Goal: Transaction & Acquisition: Purchase product/service

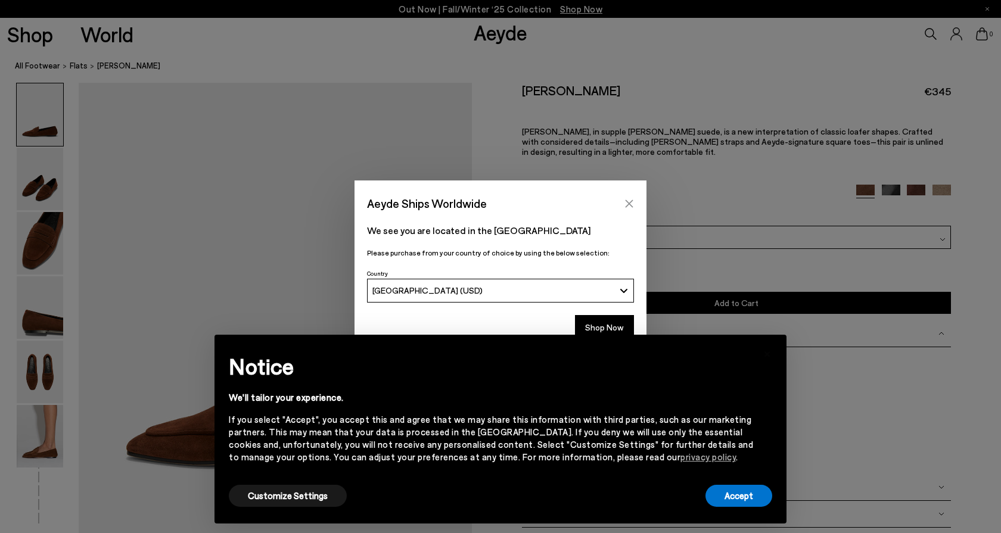
click at [630, 204] on icon "Close" at bounding box center [630, 204] width 8 height 8
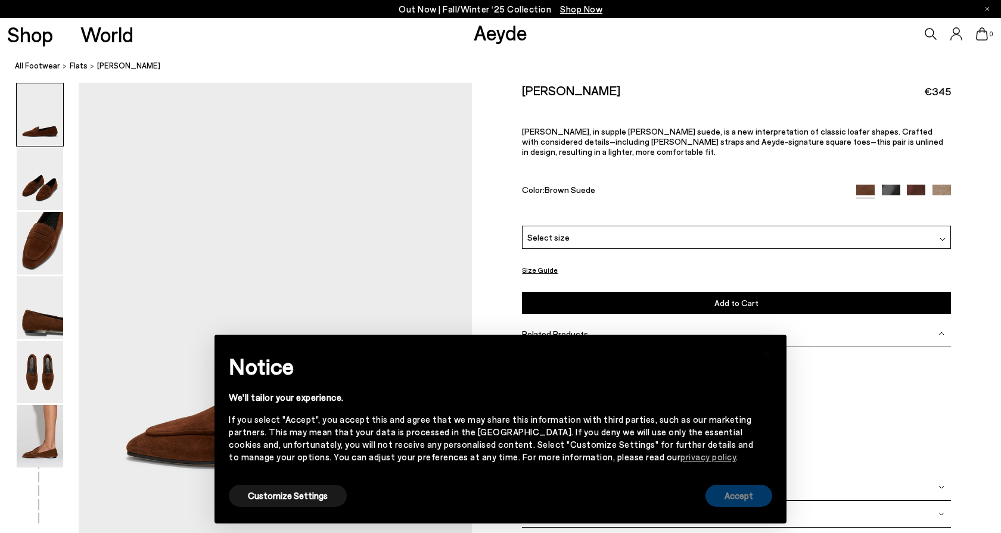
click at [746, 503] on button "Accept" at bounding box center [739, 496] width 67 height 22
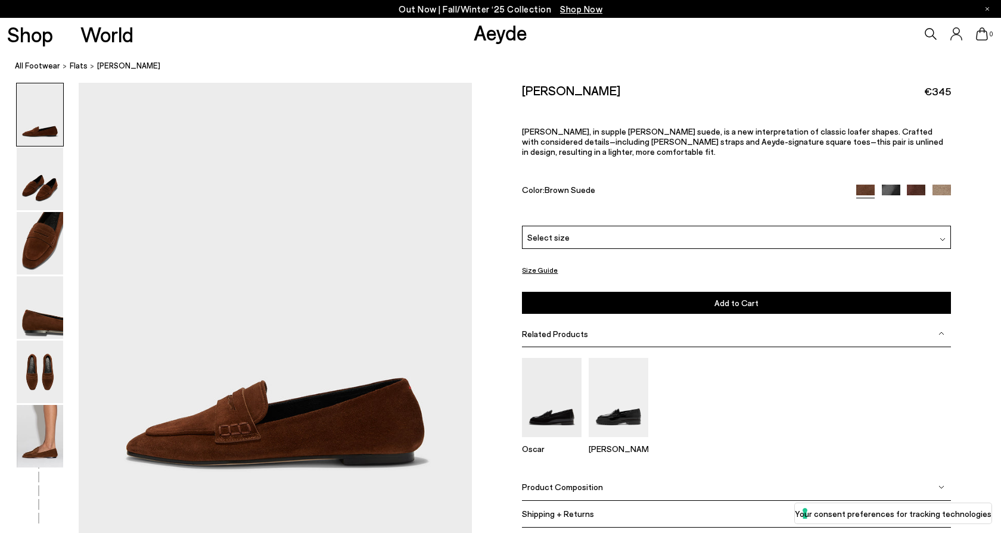
click at [665, 227] on div "Select size" at bounding box center [736, 237] width 429 height 23
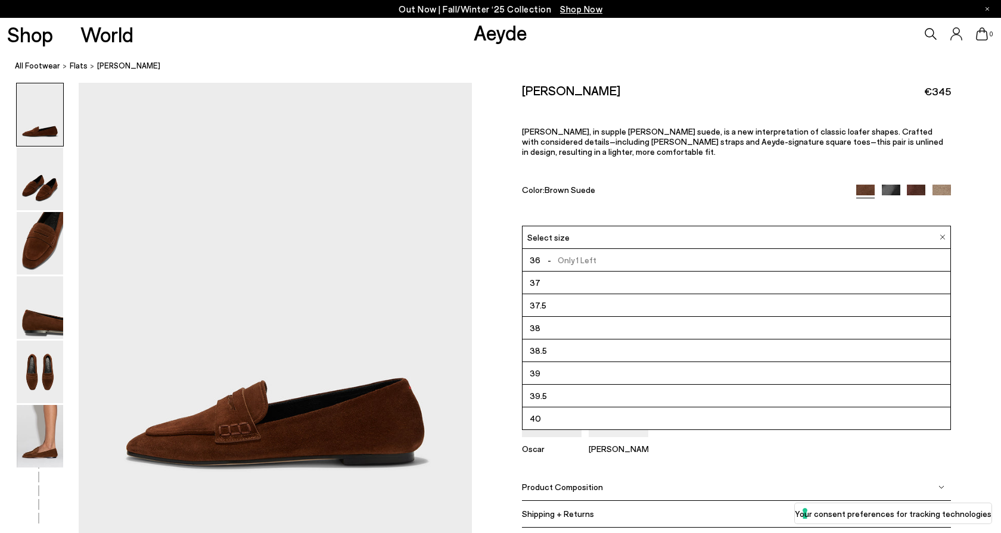
click at [581, 253] on span "- Only 1 Left" at bounding box center [569, 260] width 56 height 15
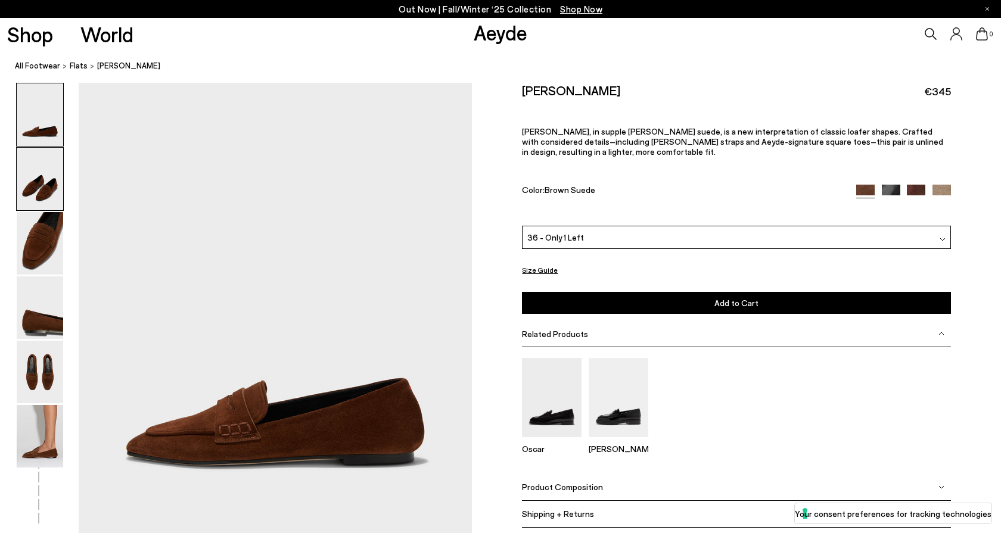
click at [41, 182] on img at bounding box center [40, 179] width 46 height 63
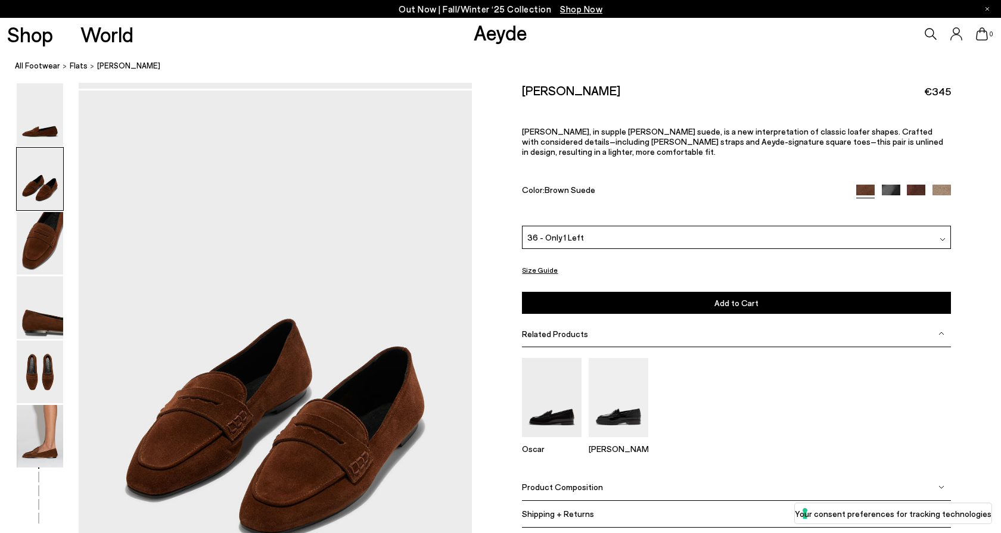
scroll to position [454, 0]
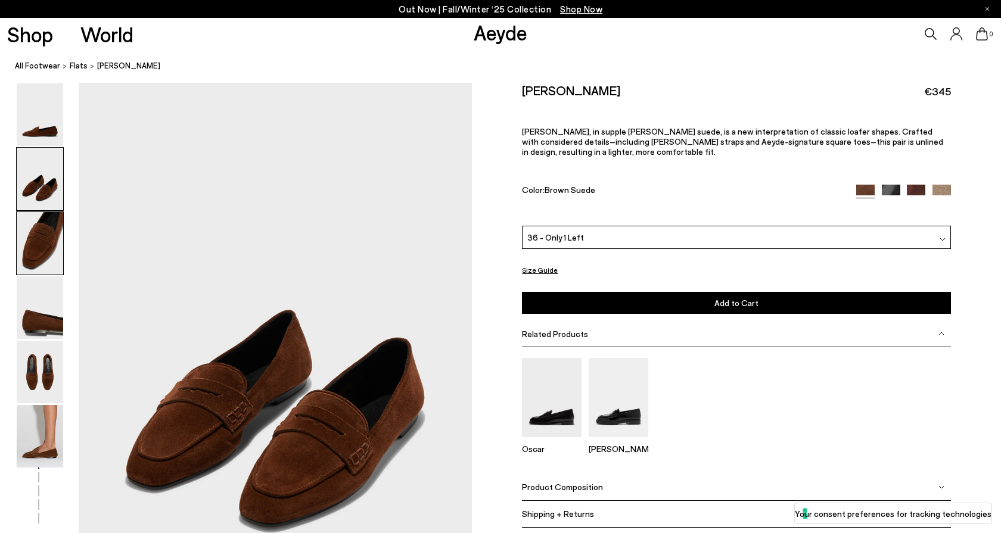
click at [41, 222] on img at bounding box center [40, 243] width 46 height 63
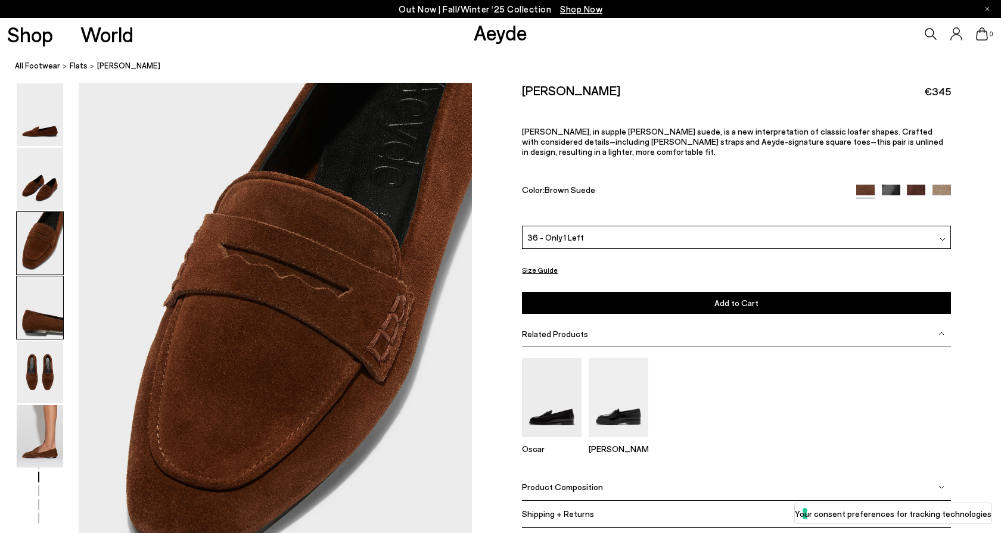
click at [44, 303] on img at bounding box center [40, 308] width 46 height 63
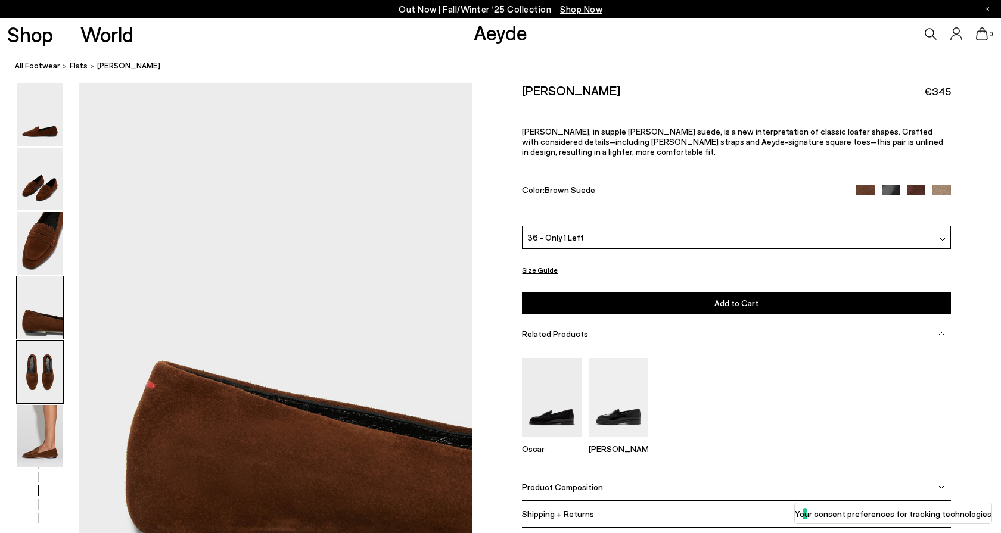
click at [41, 368] on img at bounding box center [40, 372] width 46 height 63
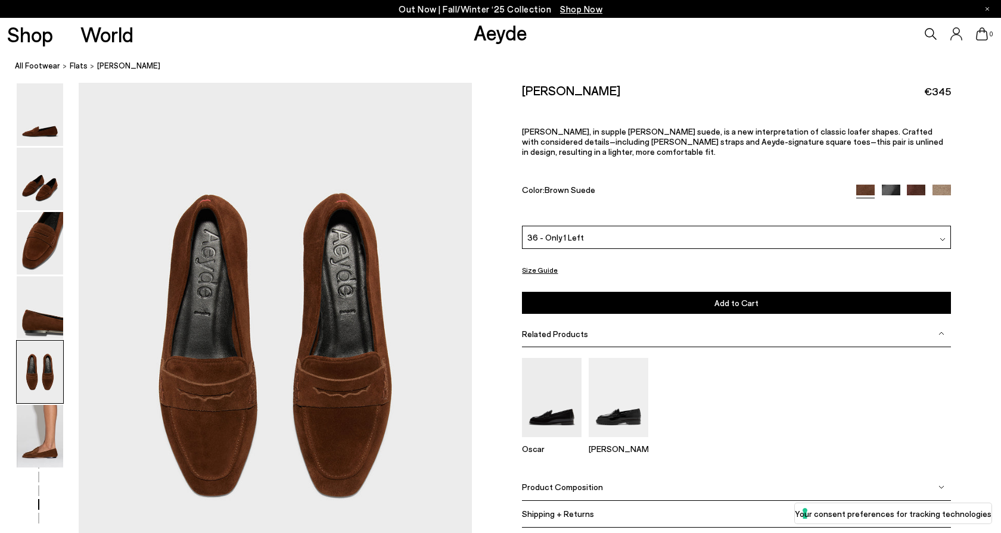
scroll to position [2034, 0]
click at [41, 427] on img at bounding box center [40, 436] width 46 height 63
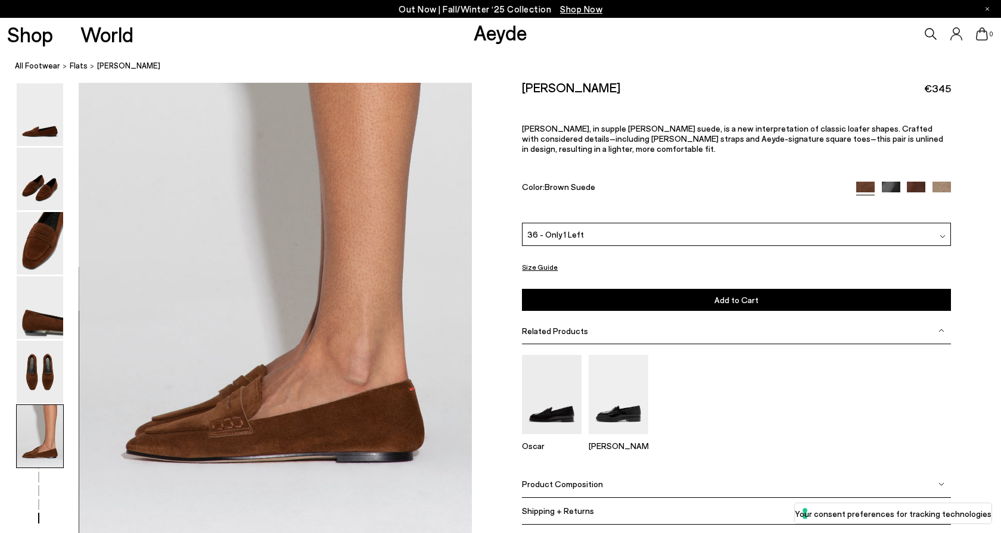
scroll to position [2627, 0]
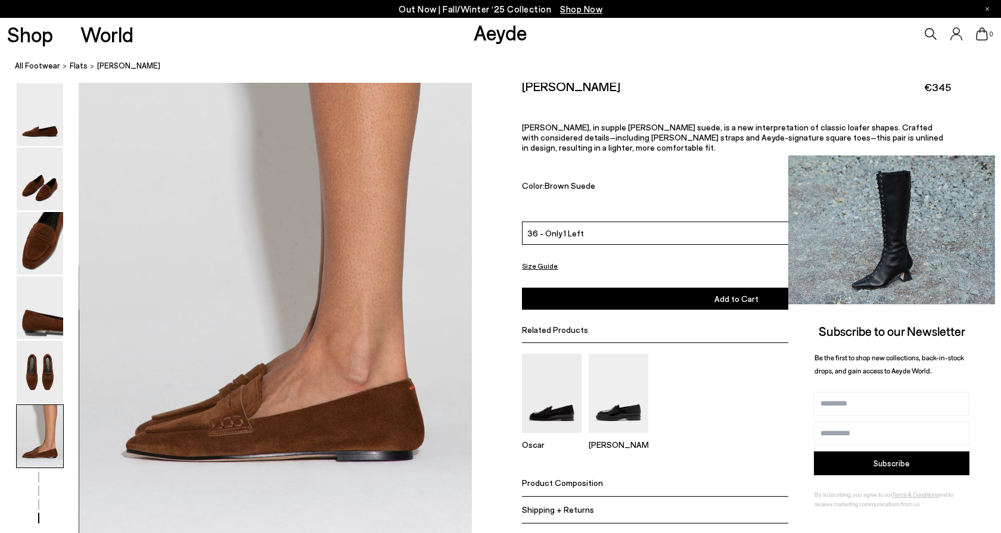
click at [986, 166] on icon at bounding box center [983, 166] width 15 height 15
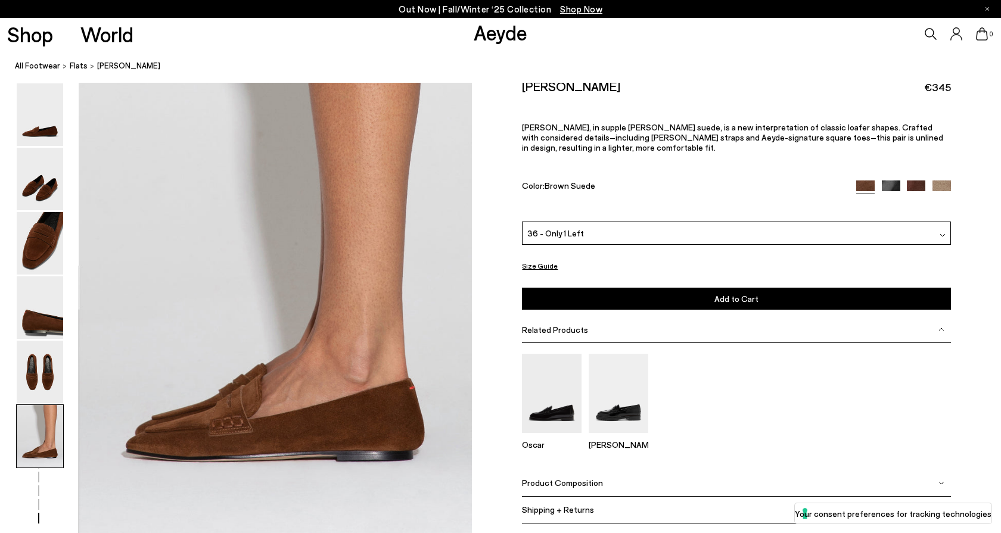
click at [915, 181] on img at bounding box center [916, 190] width 18 height 18
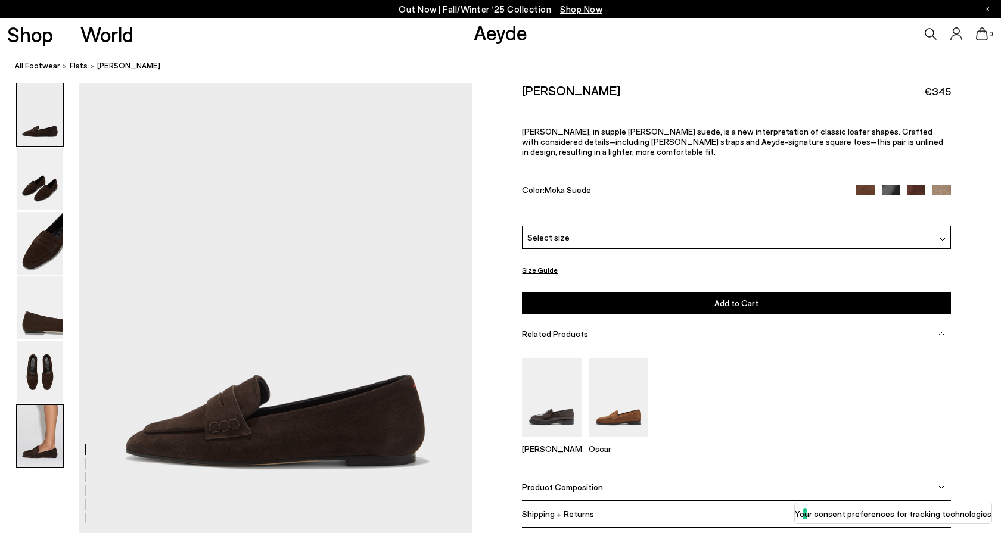
click at [43, 426] on img at bounding box center [40, 436] width 46 height 63
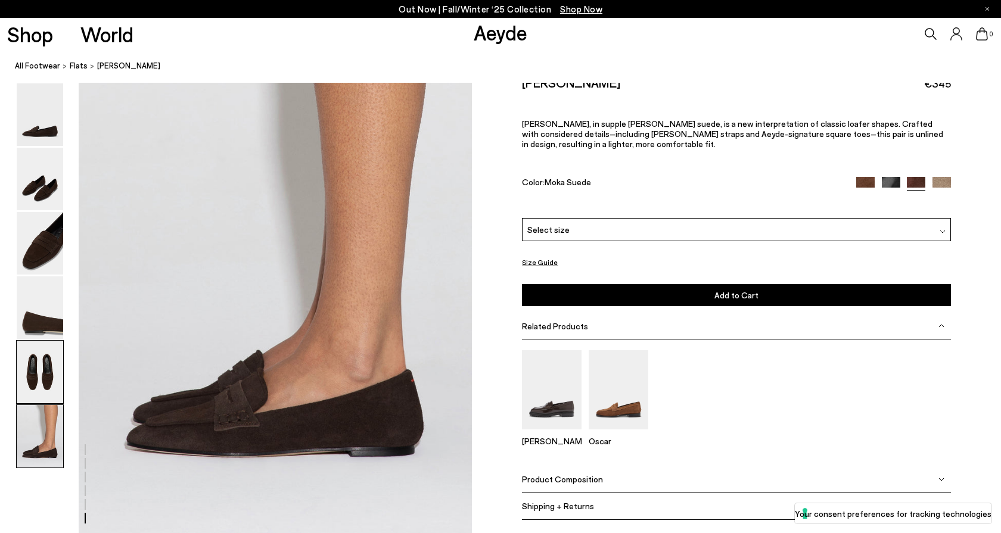
scroll to position [2642, 0]
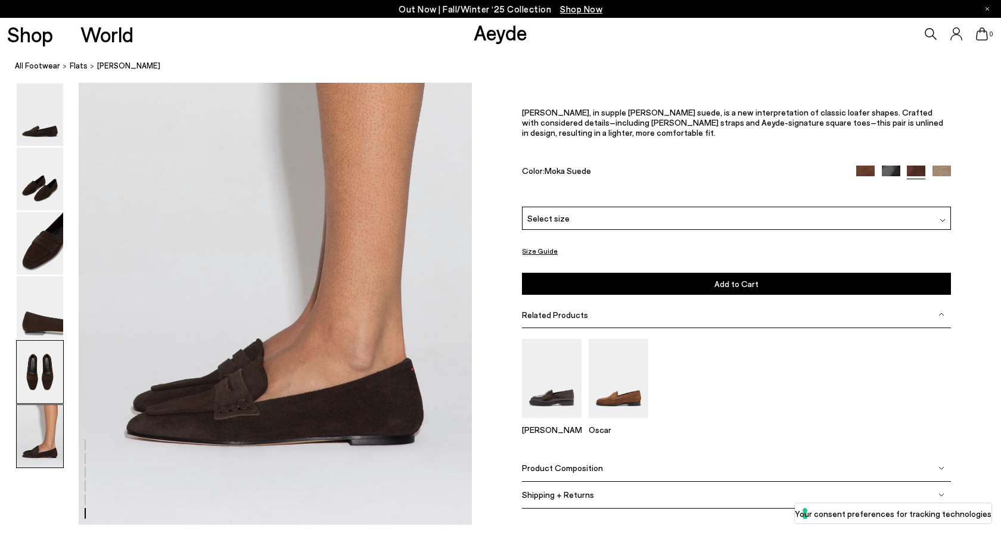
click at [34, 370] on img at bounding box center [40, 372] width 46 height 63
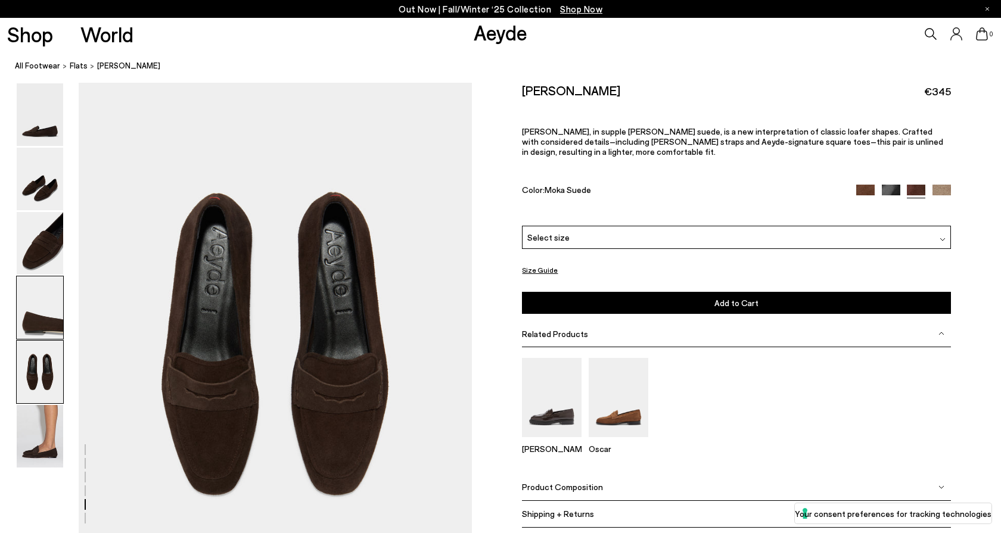
click at [42, 308] on img at bounding box center [40, 308] width 46 height 63
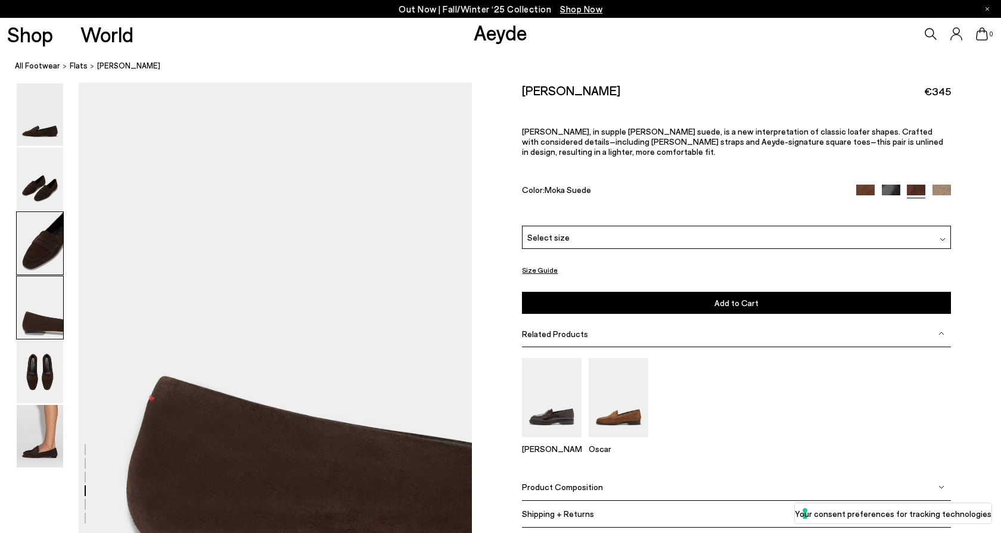
click at [45, 262] on img at bounding box center [40, 243] width 46 height 63
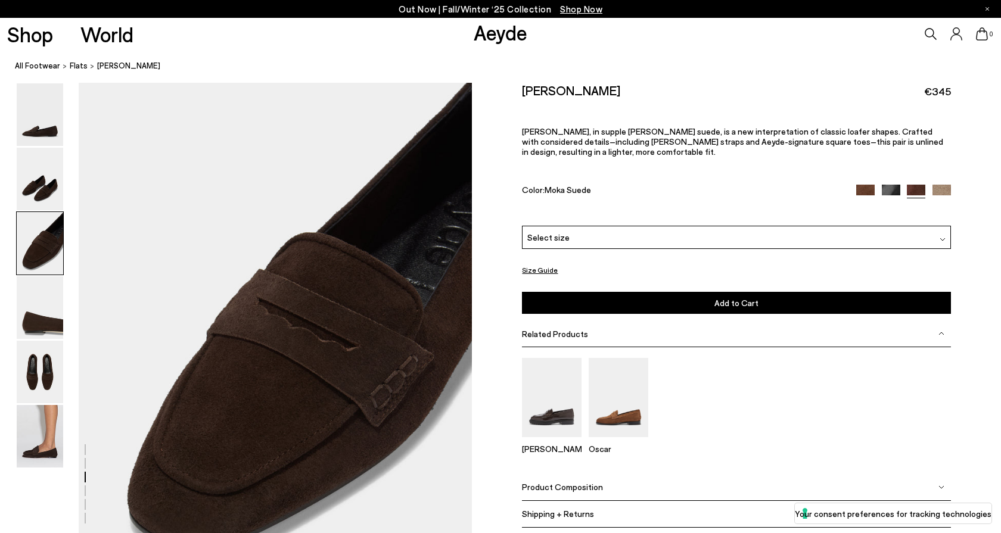
scroll to position [980, 0]
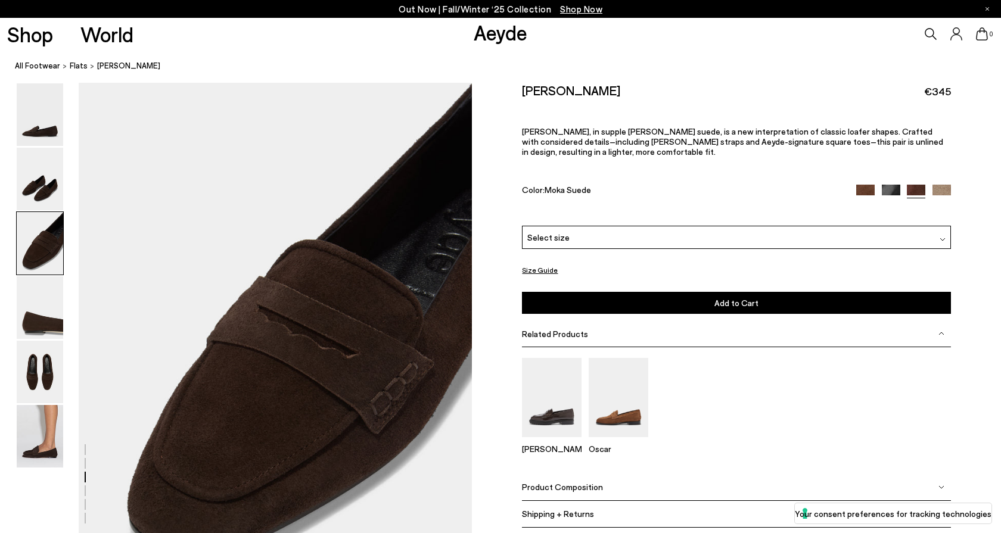
click at [758, 226] on div "Select size" at bounding box center [736, 237] width 429 height 23
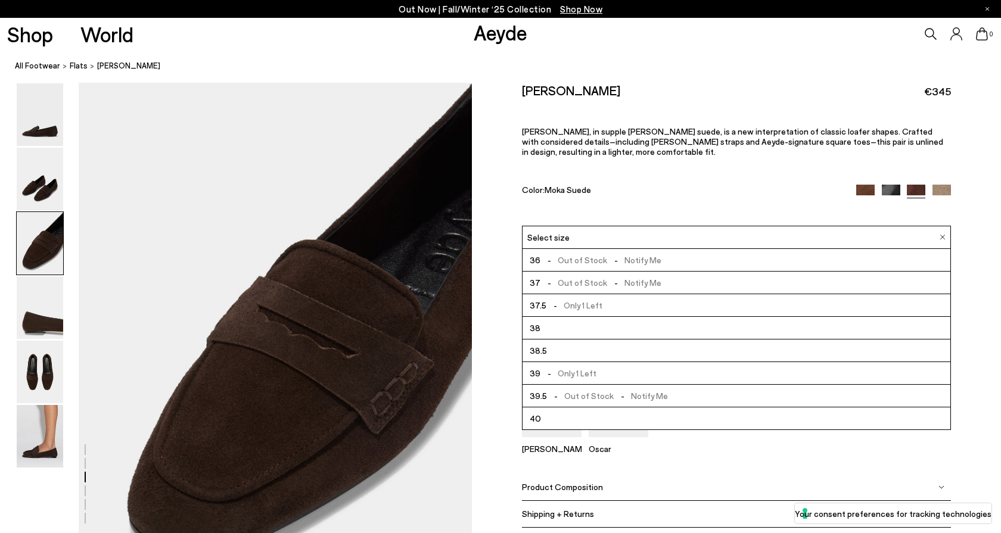
click at [866, 185] on img at bounding box center [866, 194] width 18 height 18
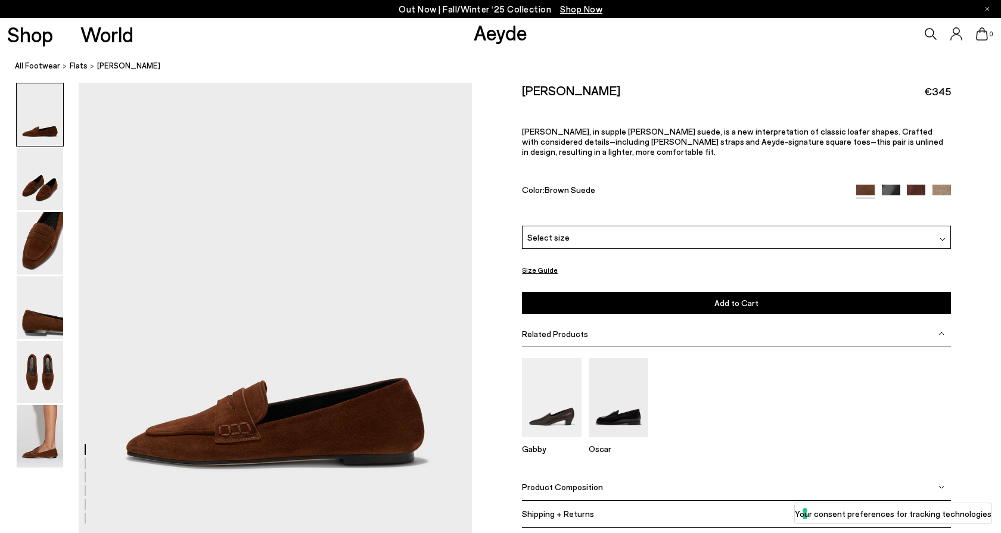
click at [609, 227] on div "Select size" at bounding box center [736, 237] width 429 height 23
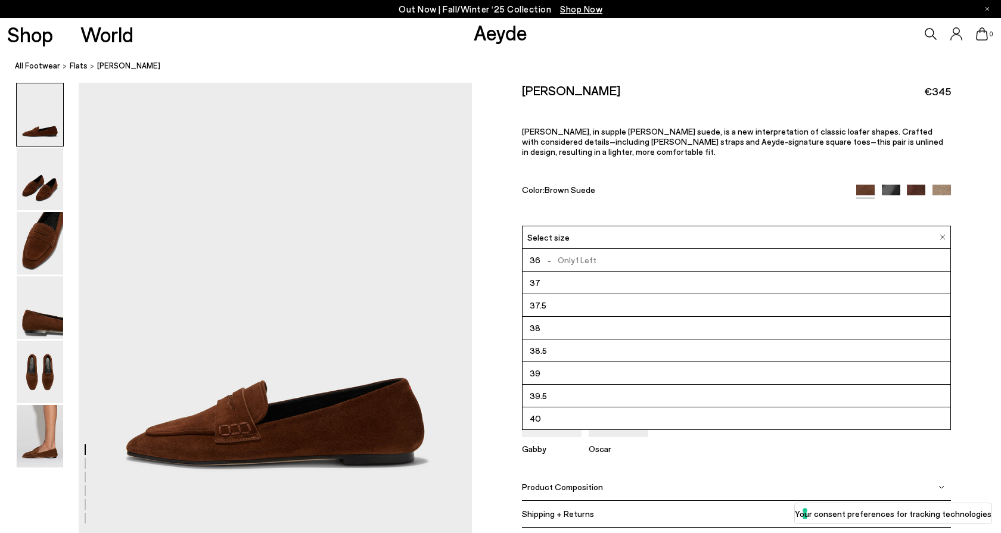
click at [586, 253] on span "- Only 1 Left" at bounding box center [569, 260] width 56 height 15
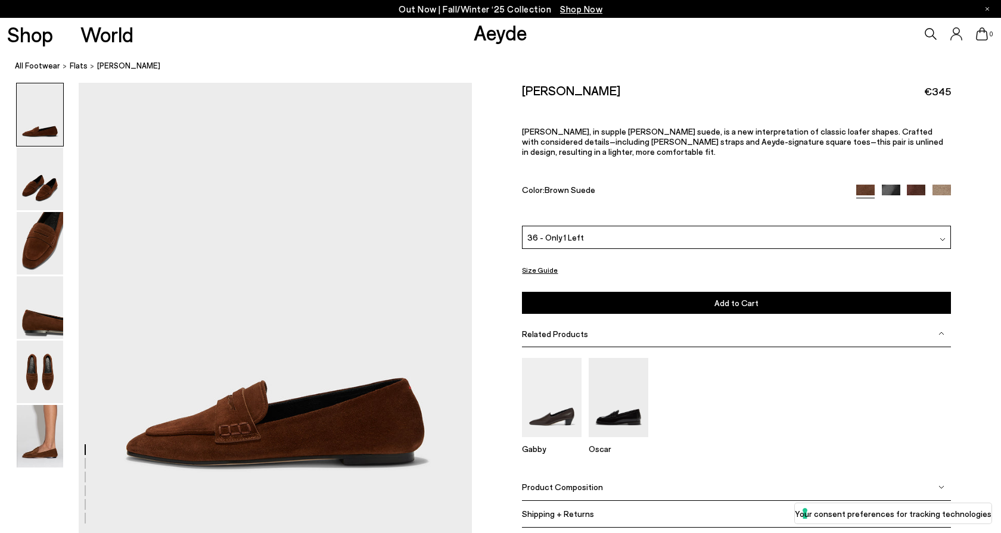
click at [634, 292] on button "Add to Cart Select a Size First" at bounding box center [736, 303] width 429 height 22
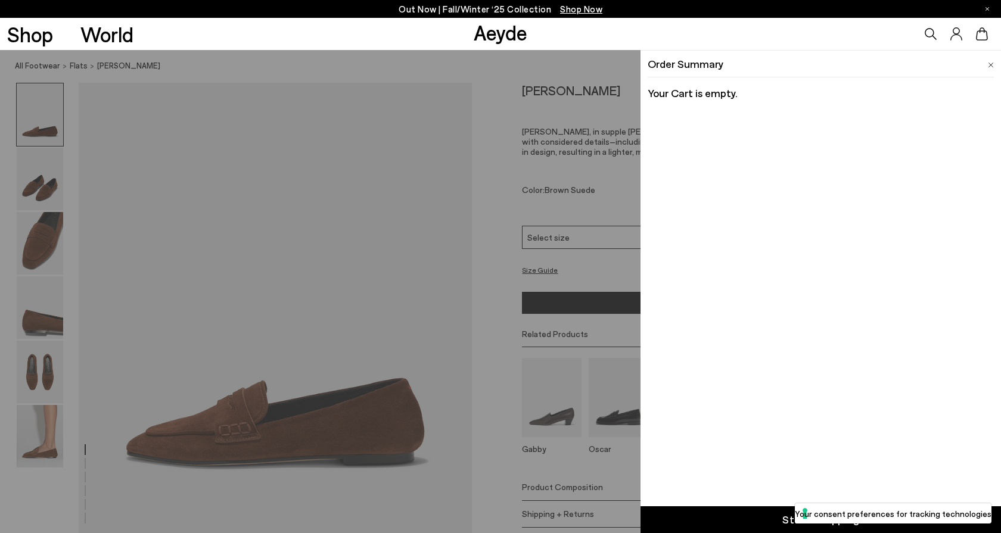
click at [996, 62] on div "Order Summary Your Cart is empty." at bounding box center [821, 78] width 361 height 56
click at [992, 64] on img at bounding box center [991, 65] width 6 height 5
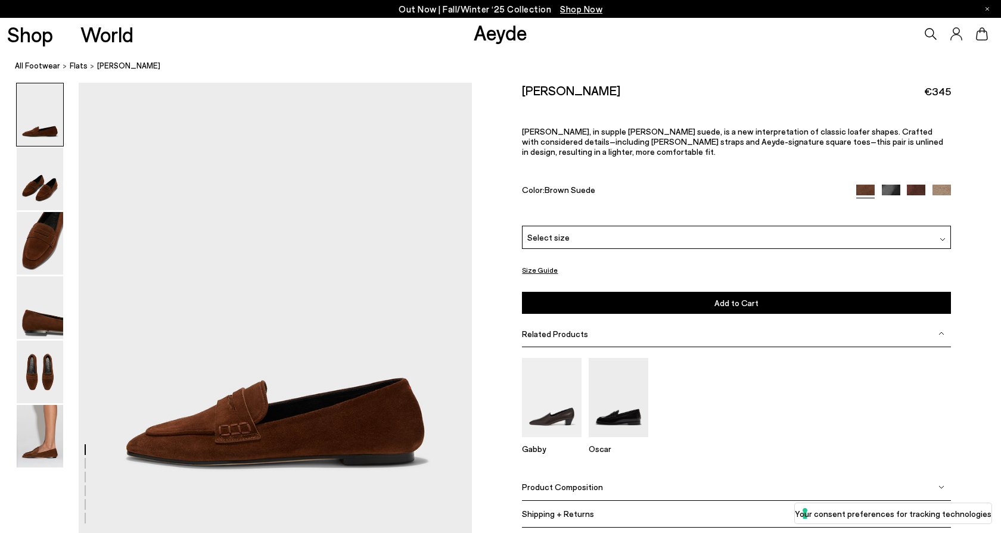
click at [737, 234] on div "Select size" at bounding box center [736, 237] width 429 height 23
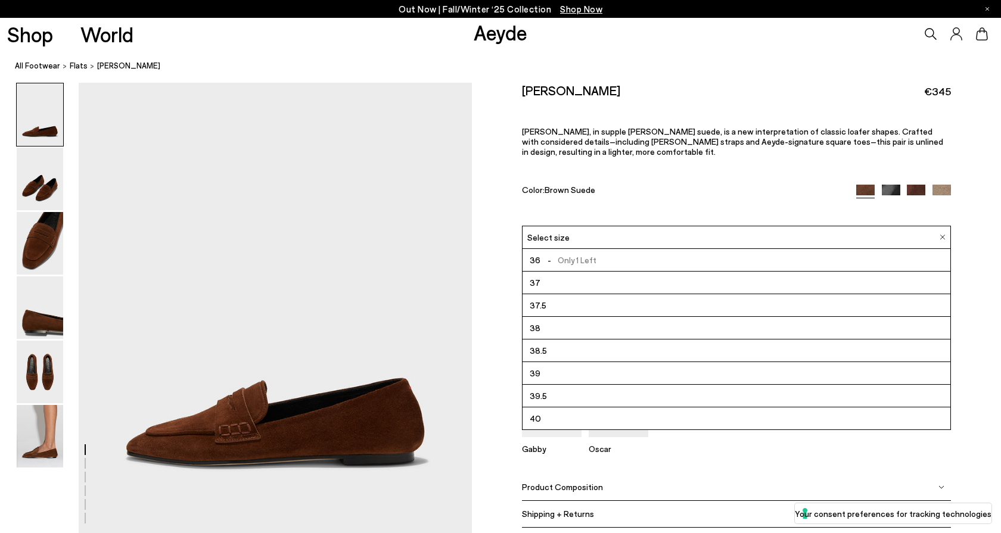
click at [601, 250] on li "36 - Only 1 Left" at bounding box center [737, 260] width 428 height 23
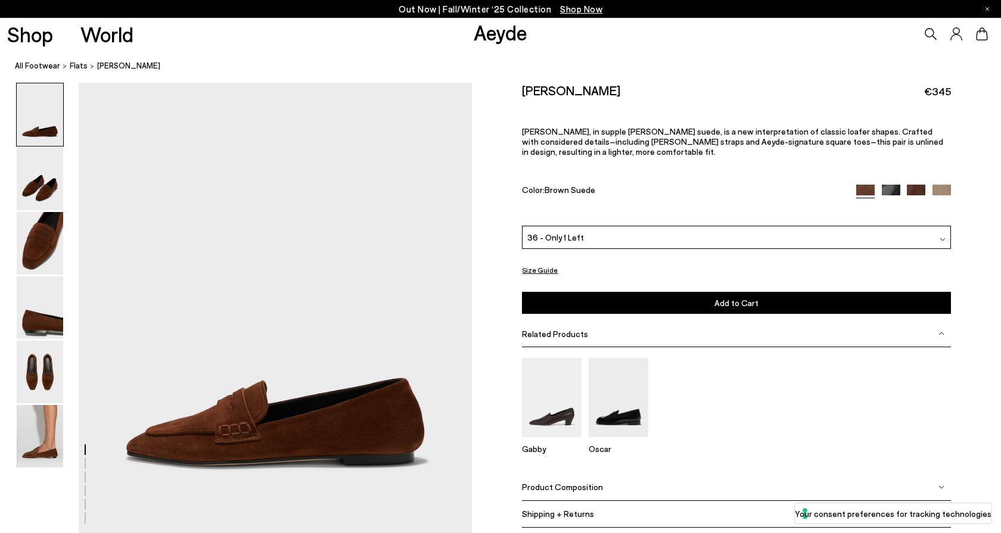
click at [654, 292] on button "Add to Cart Select a Size First" at bounding box center [736, 303] width 429 height 22
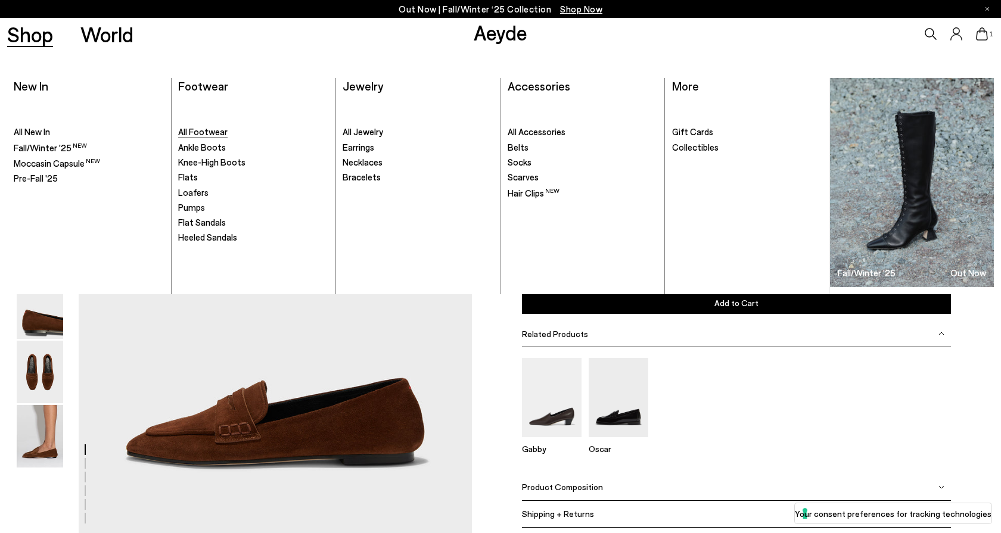
click at [225, 129] on span "All Footwear" at bounding box center [202, 131] width 49 height 11
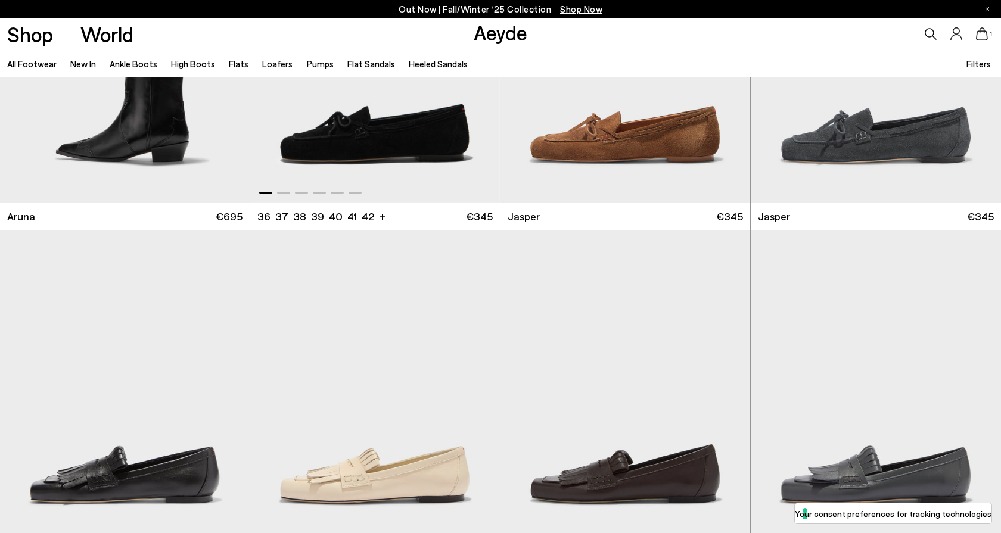
scroll to position [10751, 0]
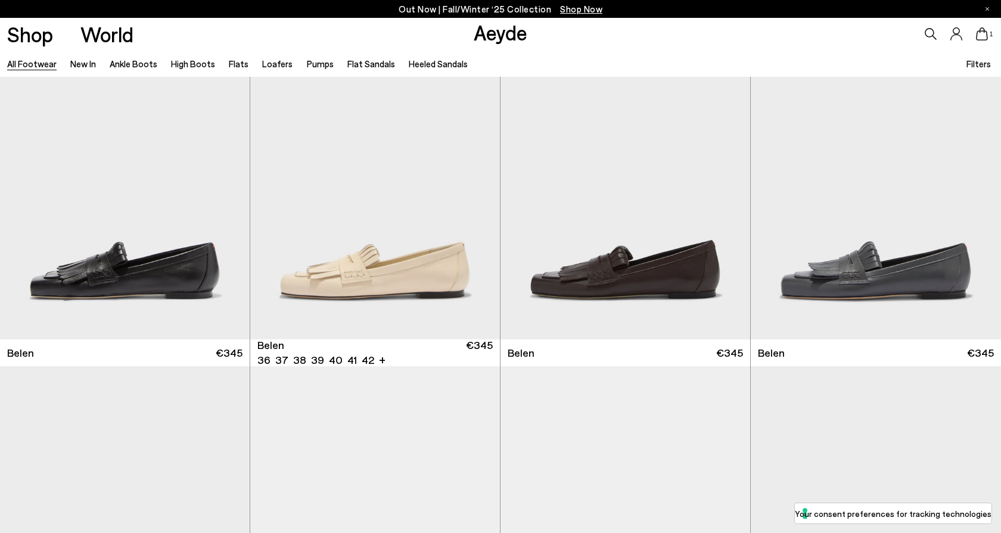
scroll to position [10955, 0]
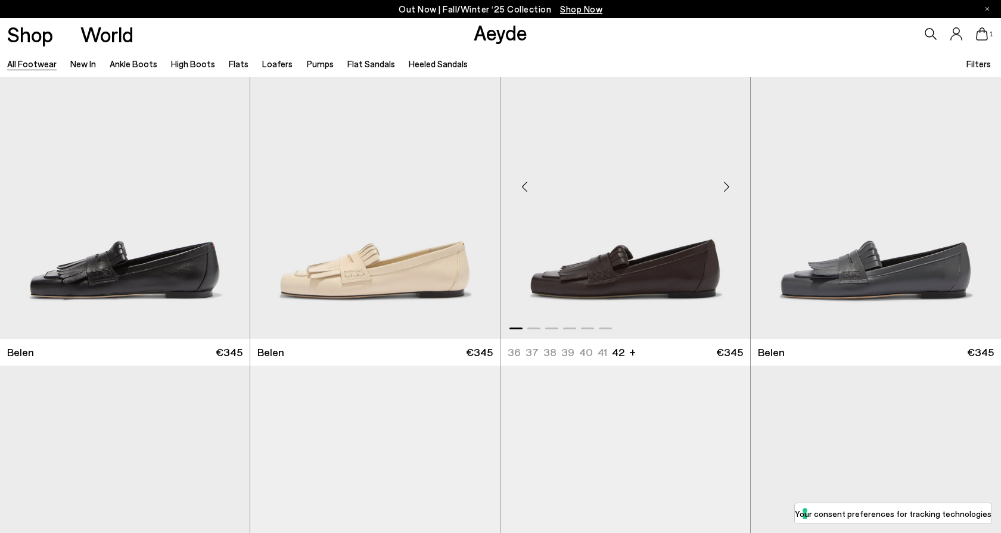
click at [725, 188] on div "Next slide" at bounding box center [727, 187] width 36 height 36
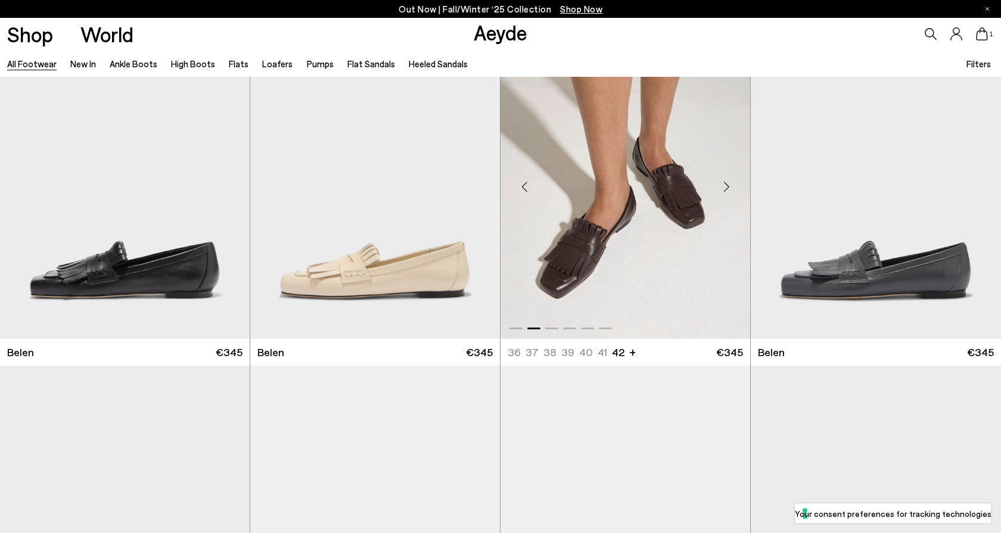
click at [725, 188] on div "Next slide" at bounding box center [727, 187] width 36 height 36
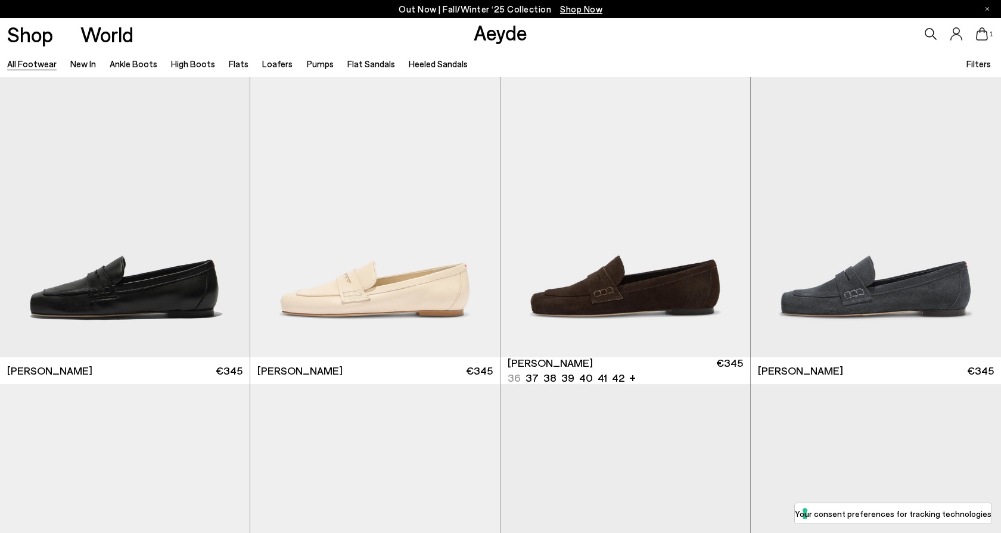
scroll to position [11281, 0]
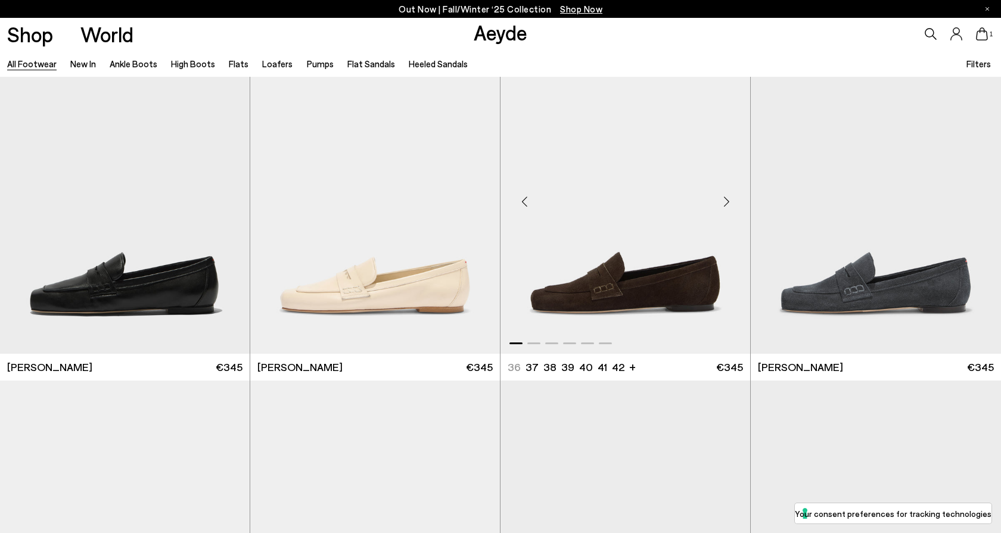
click at [727, 201] on div "Next slide" at bounding box center [727, 202] width 36 height 36
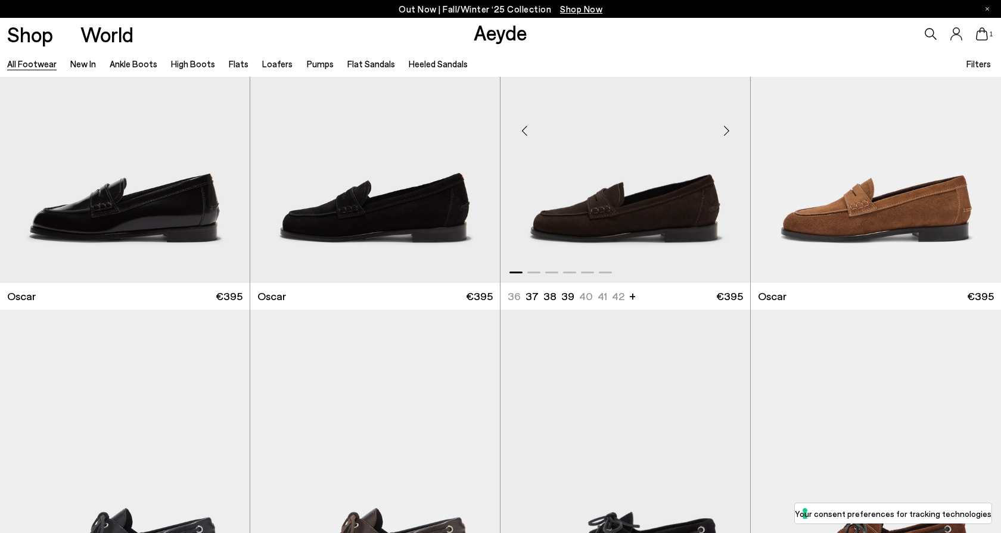
scroll to position [12024, 0]
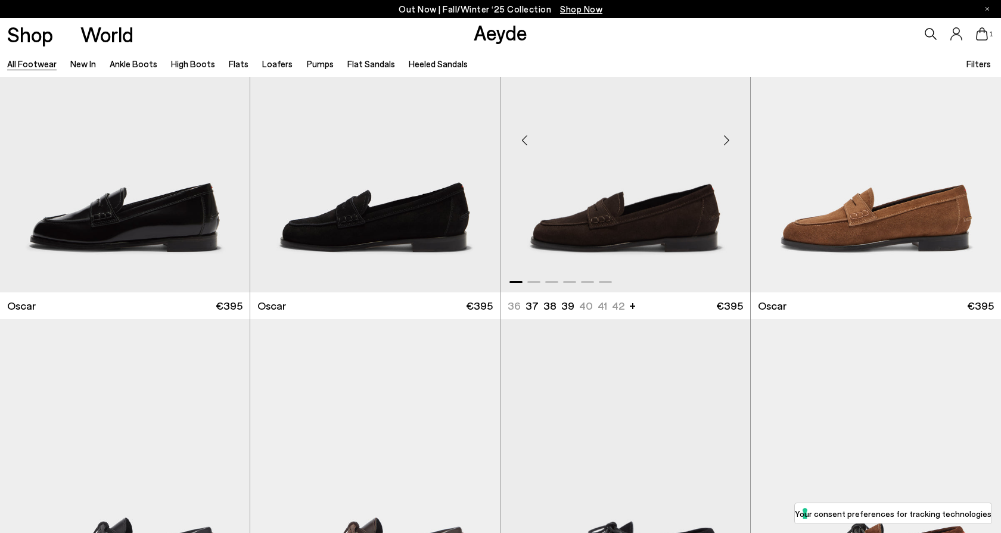
click at [728, 136] on div "Next slide" at bounding box center [727, 140] width 36 height 36
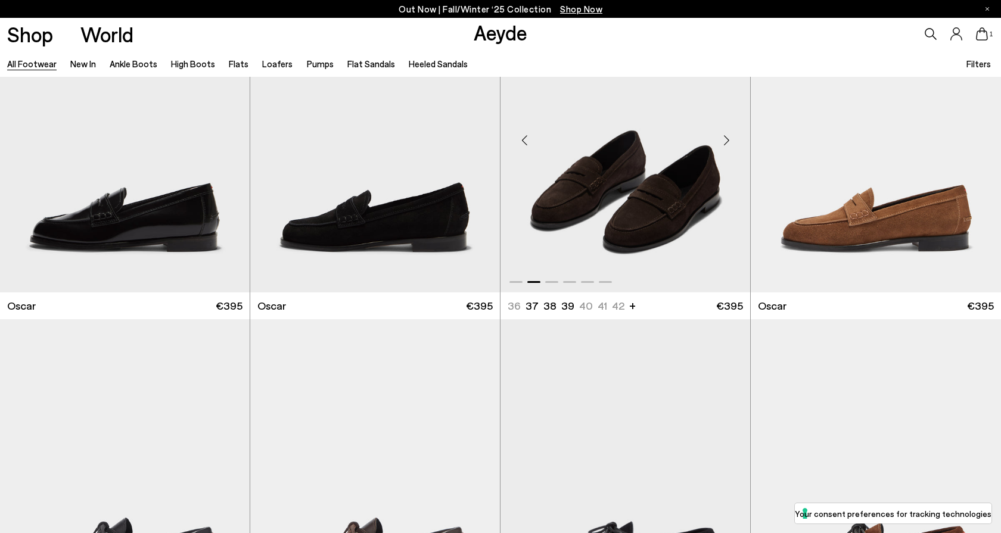
click at [728, 136] on div "Next slide" at bounding box center [727, 140] width 36 height 36
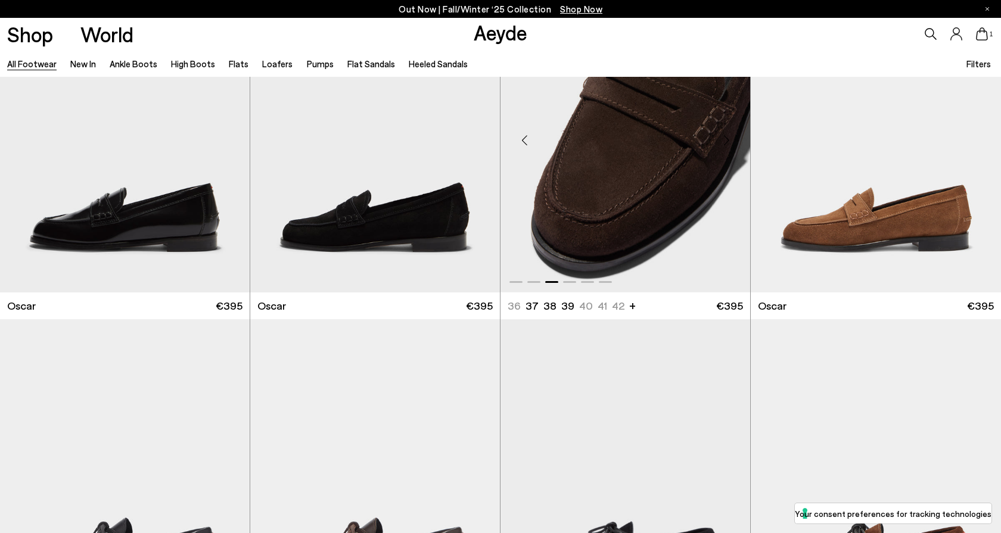
click at [728, 136] on div "Next slide" at bounding box center [727, 140] width 36 height 36
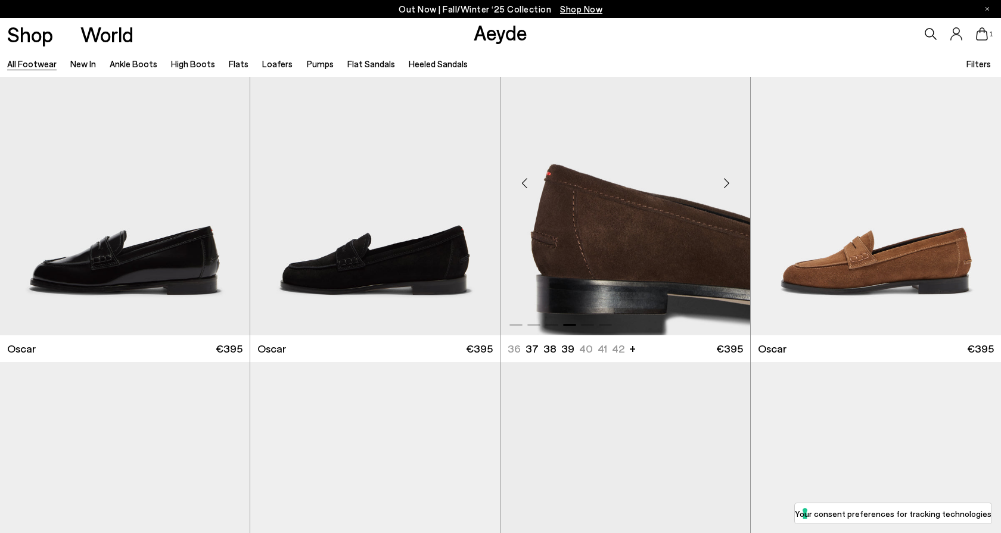
scroll to position [11979, 0]
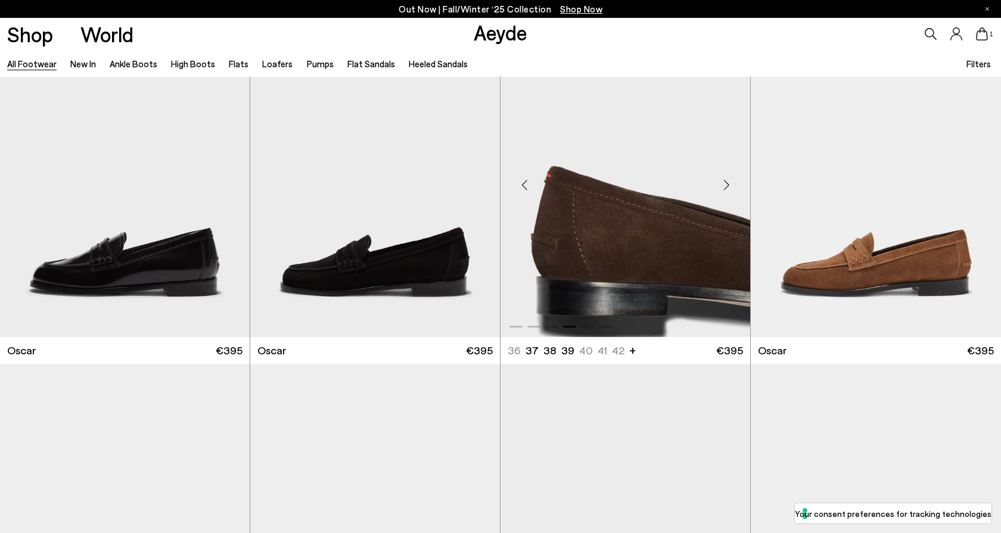
click at [725, 183] on div "Next slide" at bounding box center [727, 185] width 36 height 36
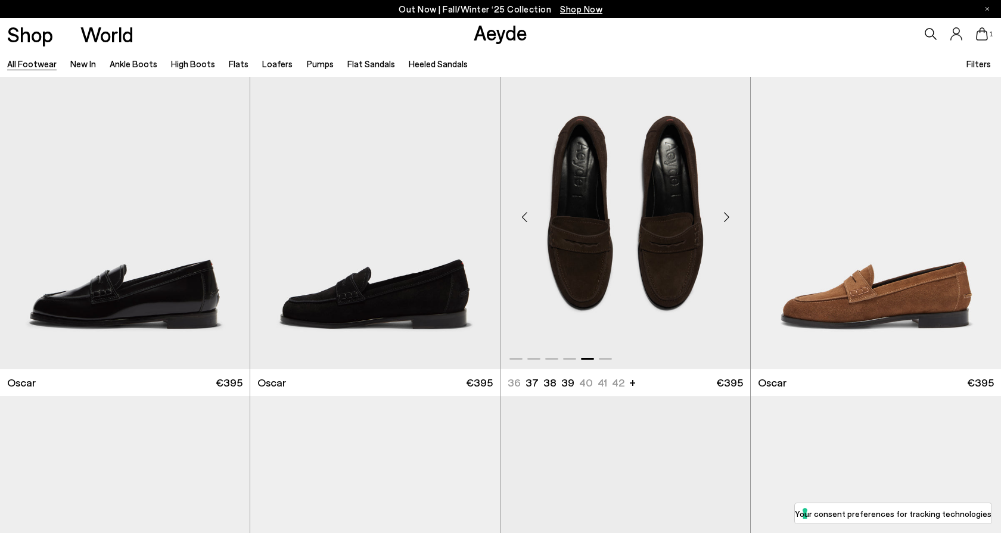
scroll to position [11943, 0]
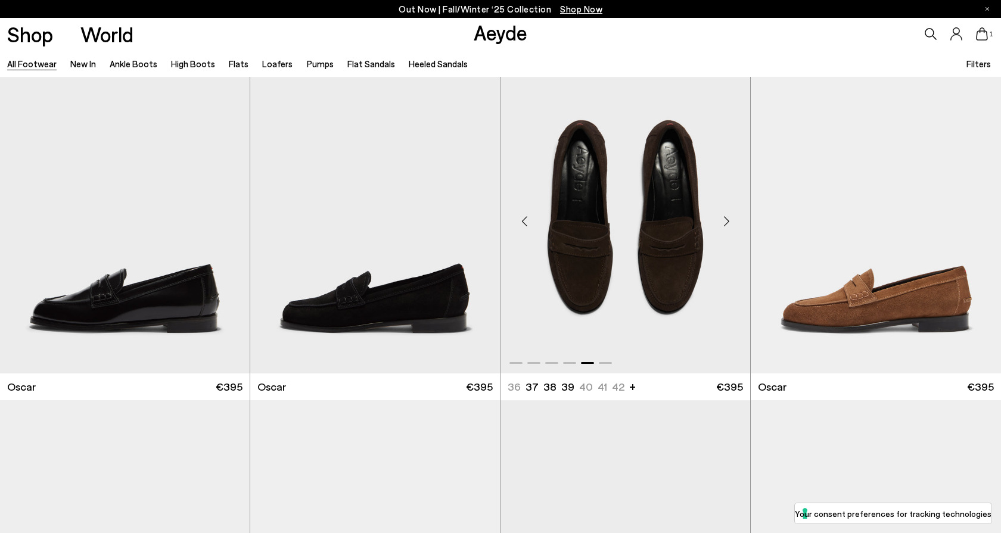
click at [726, 220] on div "Next slide" at bounding box center [727, 221] width 36 height 36
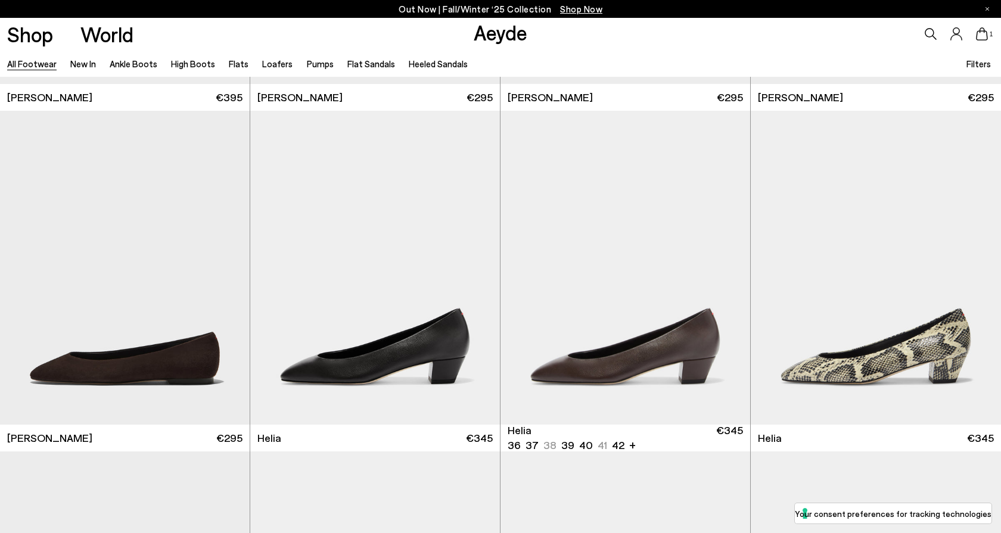
scroll to position [12914, 0]
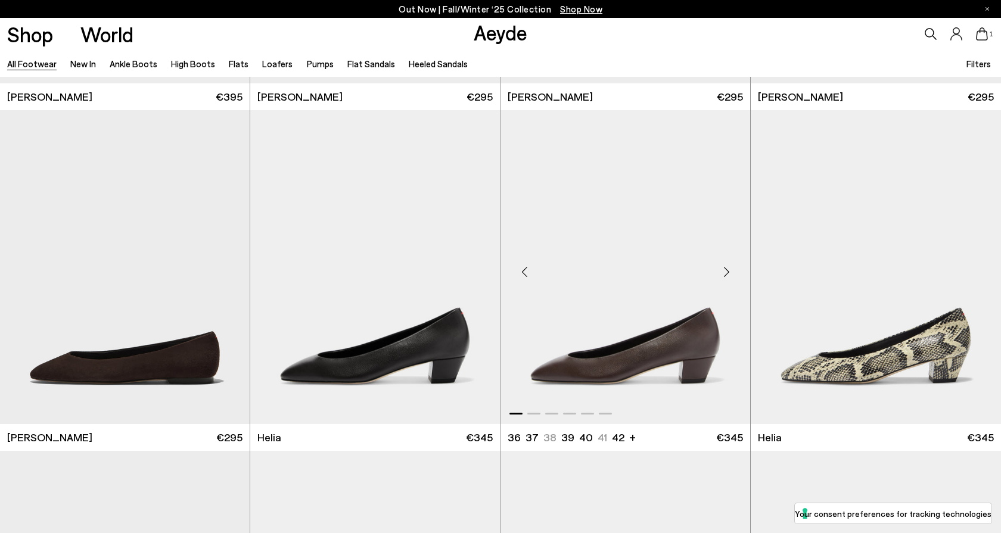
click at [730, 270] on div "Next slide" at bounding box center [727, 272] width 36 height 36
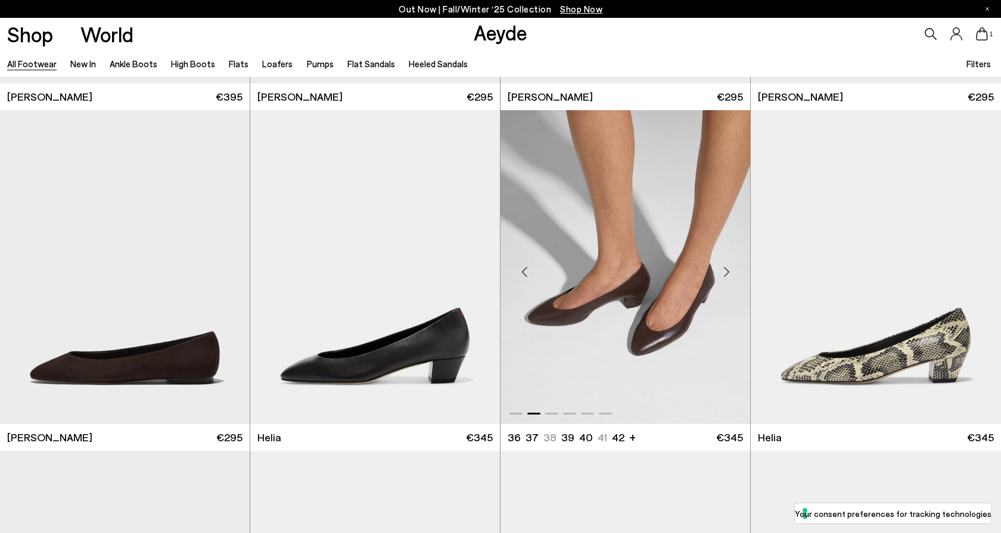
click at [729, 270] on div "Next slide" at bounding box center [727, 272] width 36 height 36
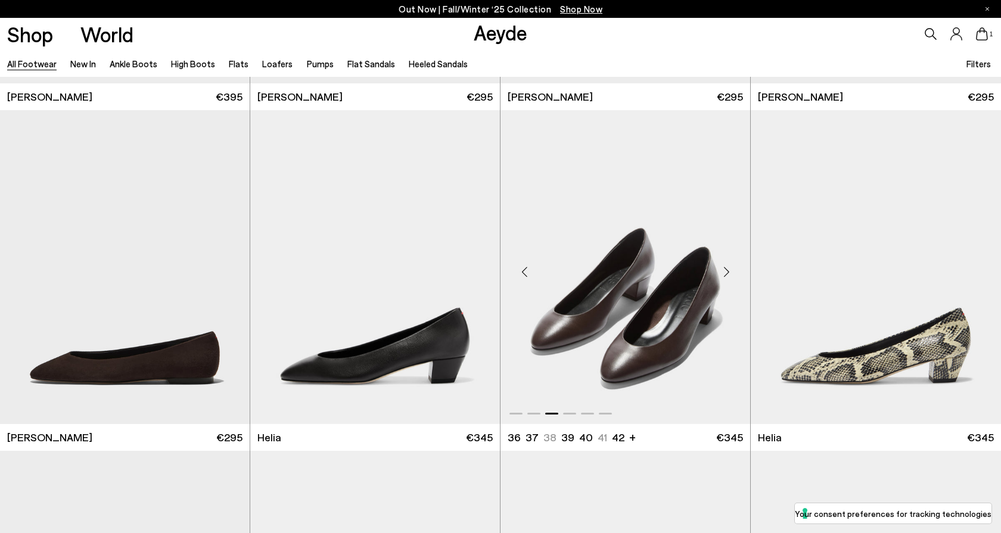
click at [729, 270] on div "Next slide" at bounding box center [727, 272] width 36 height 36
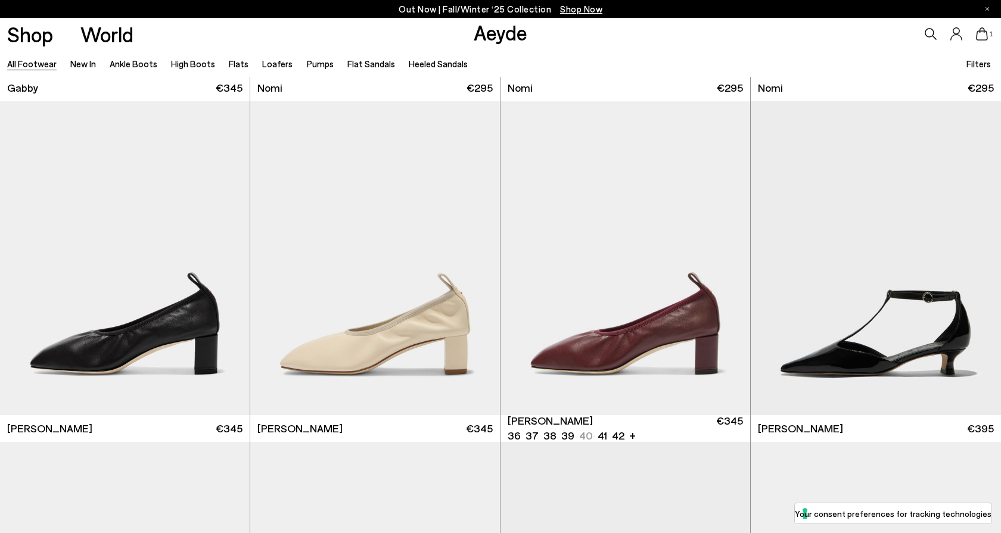
scroll to position [13947, 0]
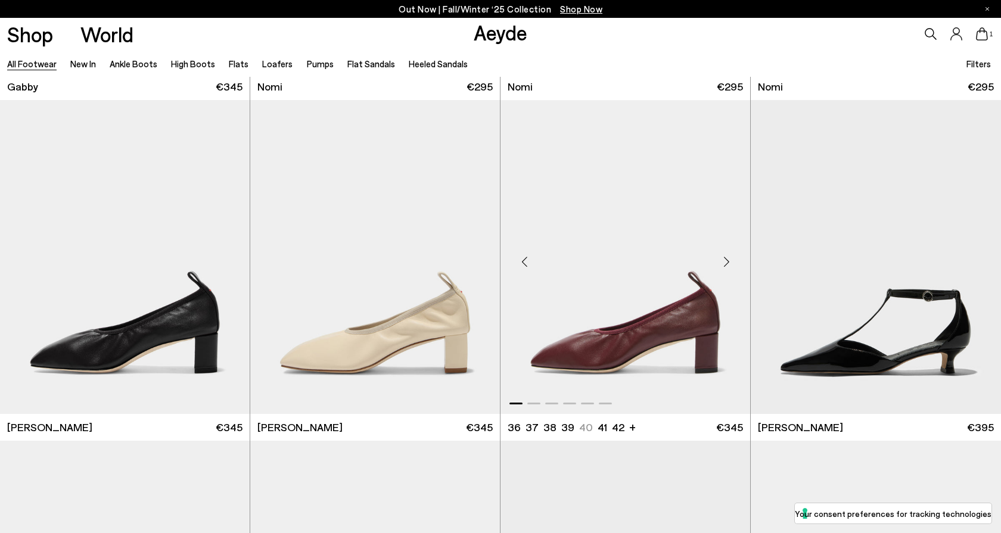
click at [725, 256] on div "Next slide" at bounding box center [727, 262] width 36 height 36
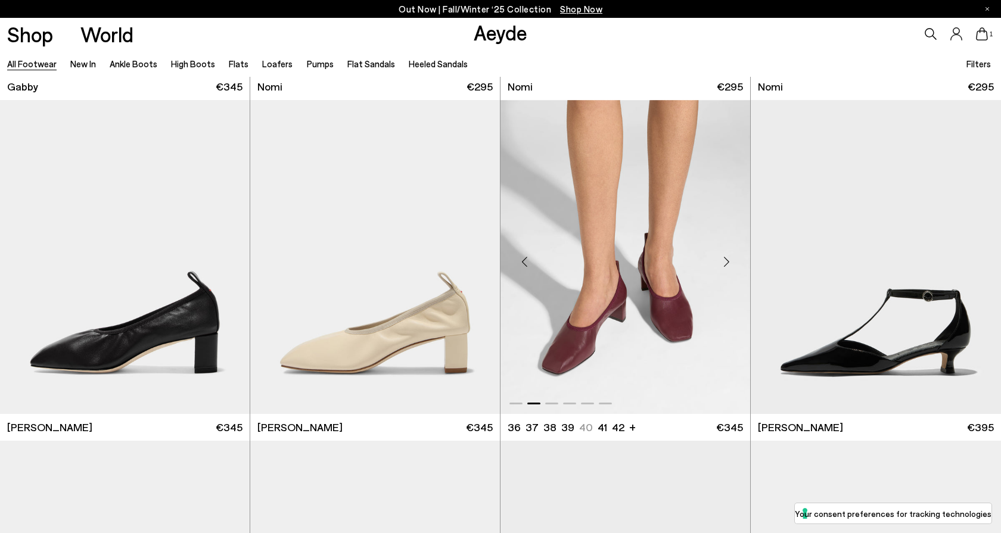
click at [724, 259] on div "Next slide" at bounding box center [727, 262] width 36 height 36
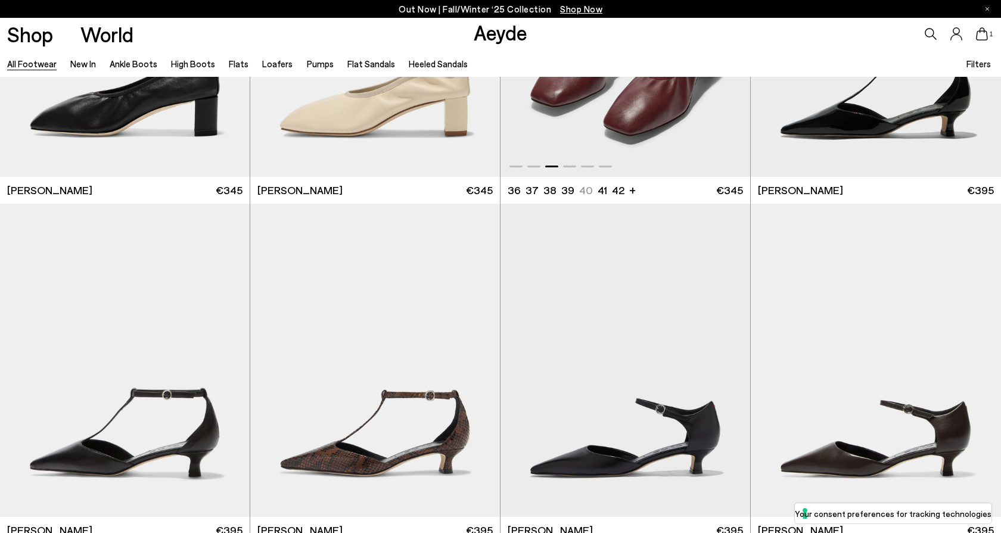
scroll to position [14200, 0]
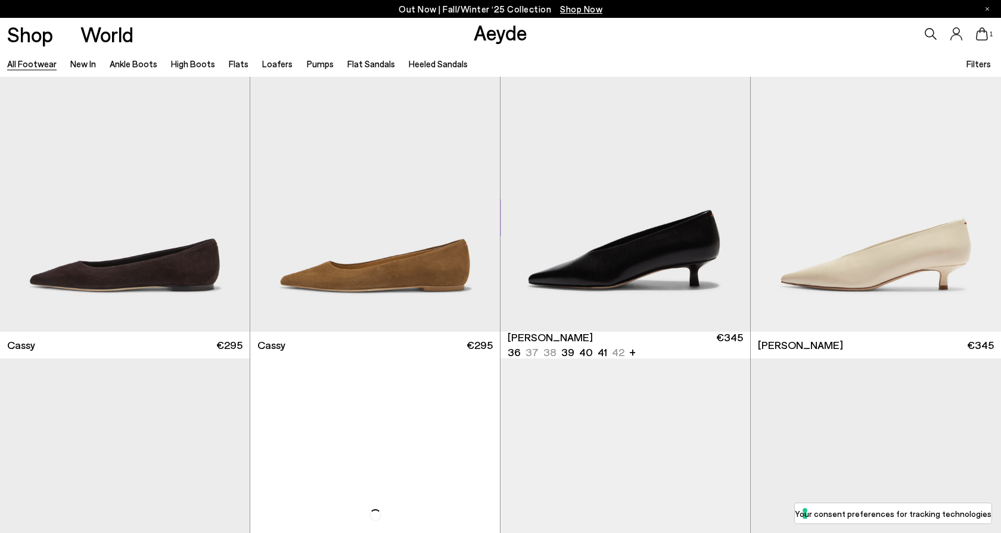
scroll to position [16505, 0]
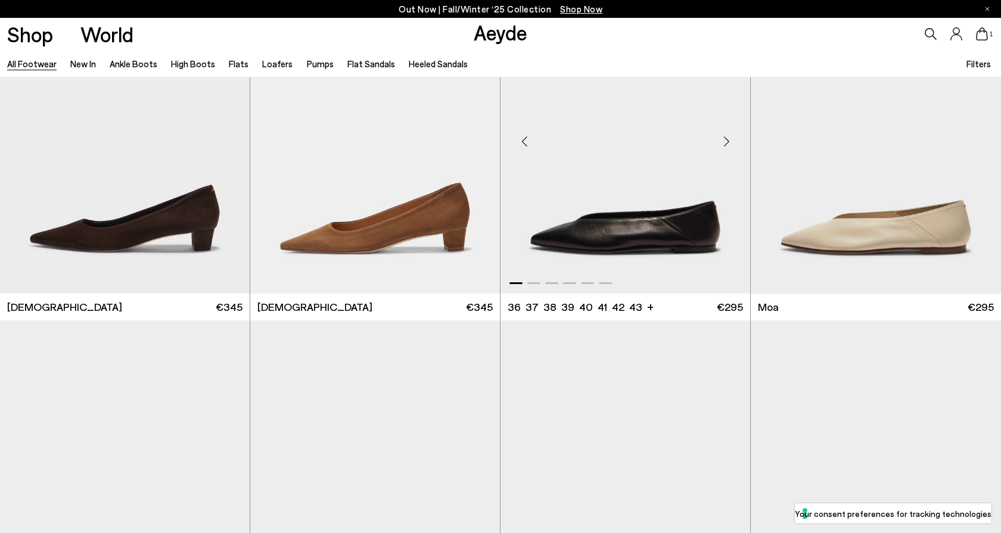
scroll to position [17100, 0]
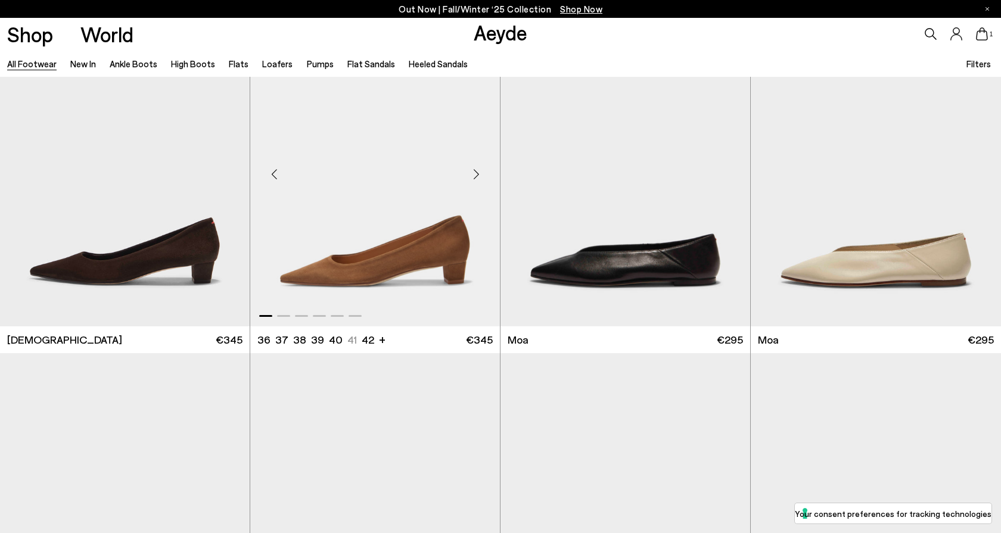
click at [478, 173] on div "Next slide" at bounding box center [476, 175] width 36 height 36
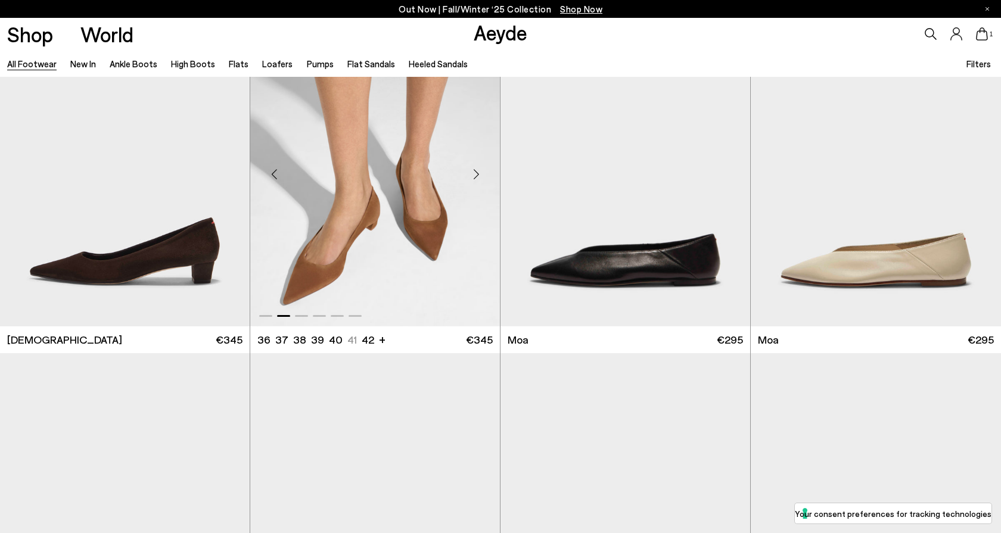
click at [478, 173] on div "Next slide" at bounding box center [476, 175] width 36 height 36
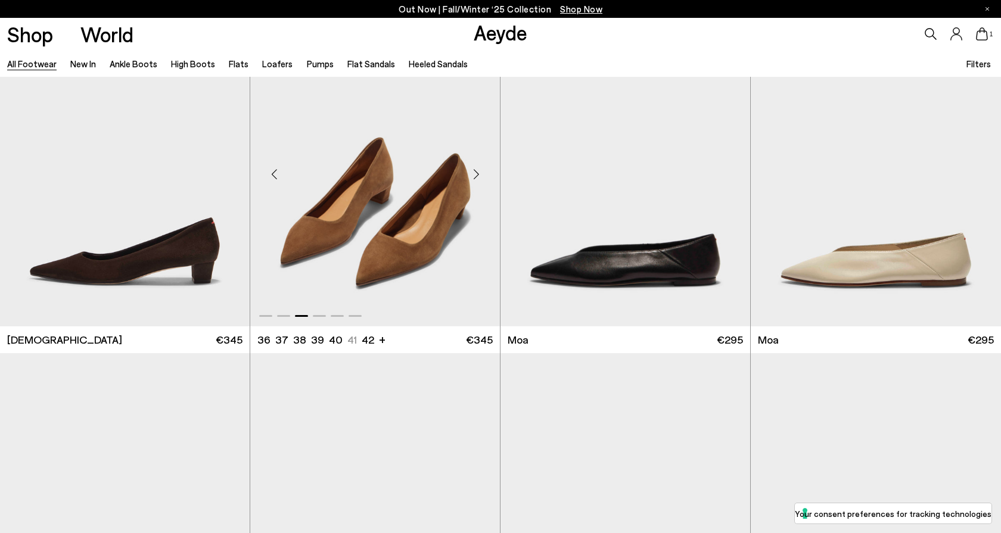
click at [478, 173] on div "Next slide" at bounding box center [476, 175] width 36 height 36
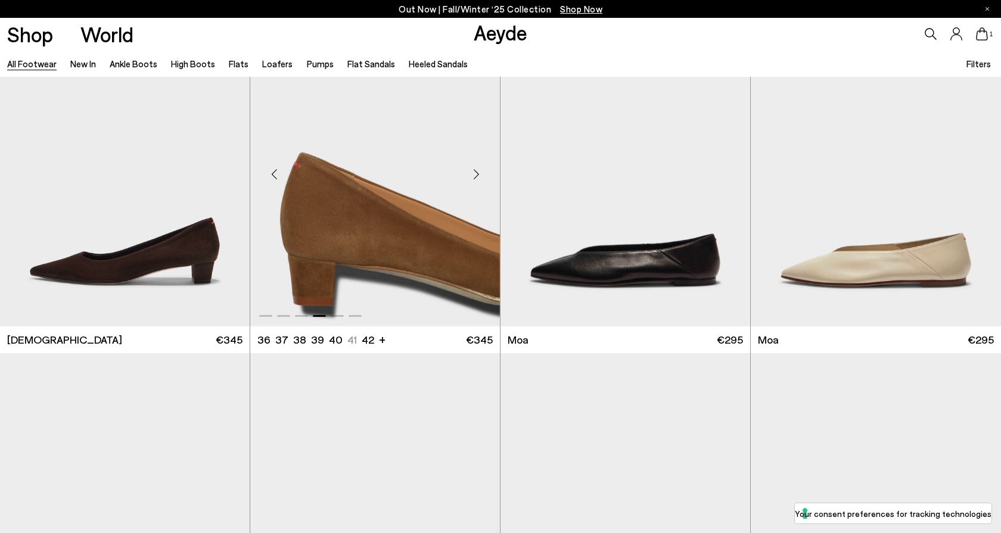
click at [478, 173] on div "Next slide" at bounding box center [476, 175] width 36 height 36
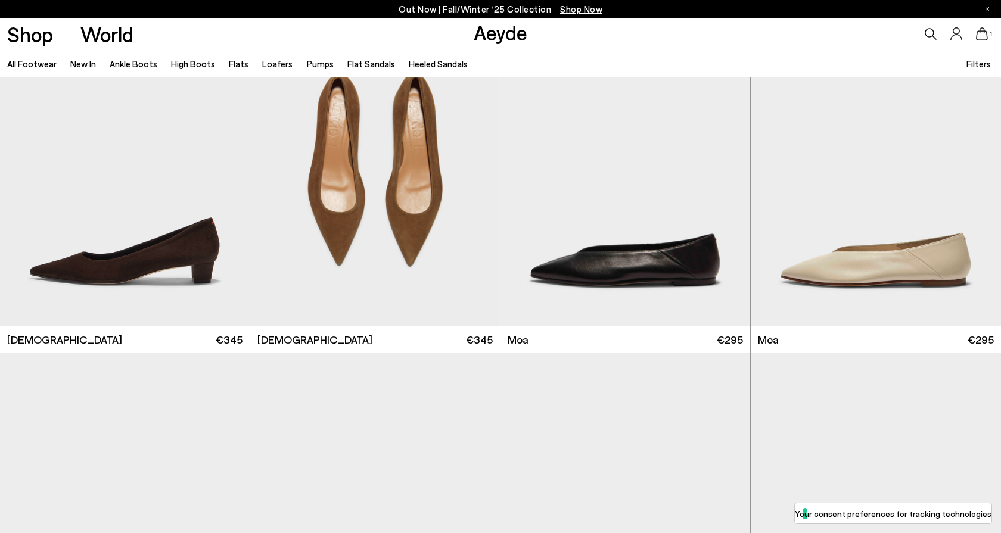
click at [983, 35] on icon at bounding box center [982, 33] width 12 height 13
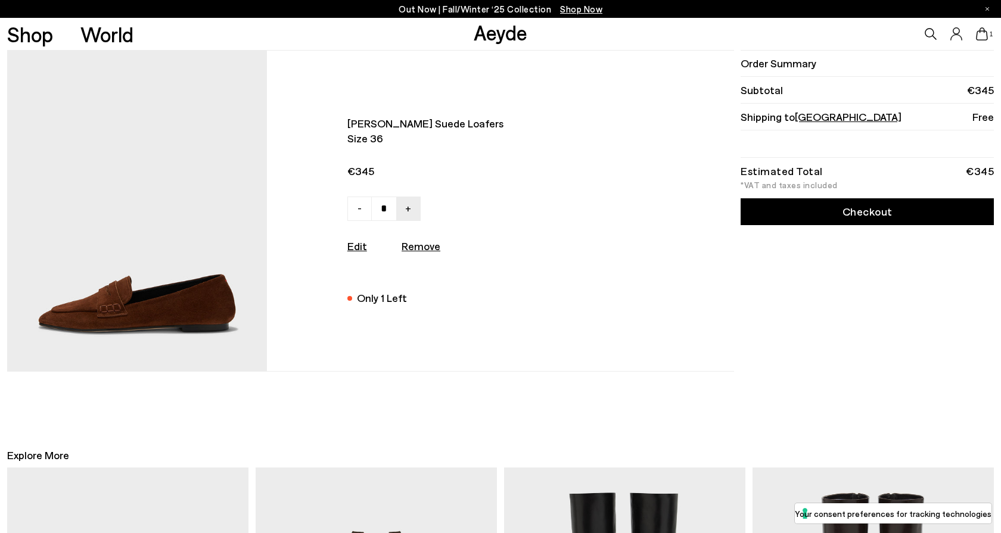
click at [137, 305] on img at bounding box center [137, 211] width 260 height 321
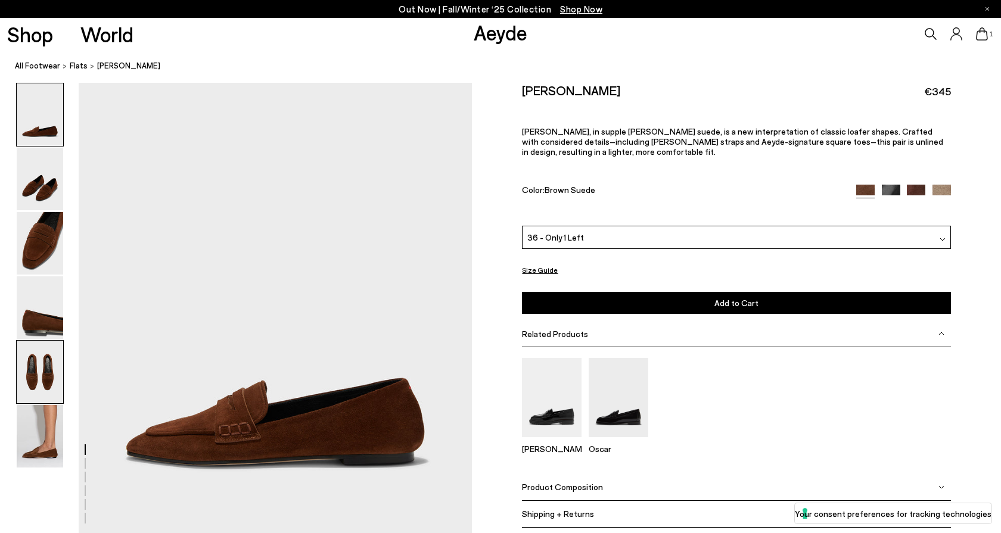
click at [42, 371] on img at bounding box center [40, 372] width 46 height 63
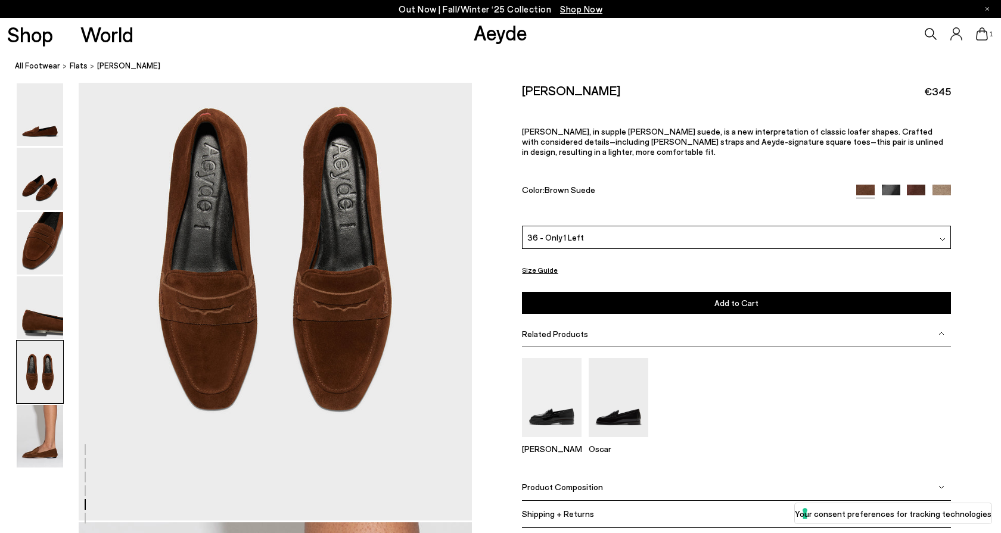
scroll to position [2098, 0]
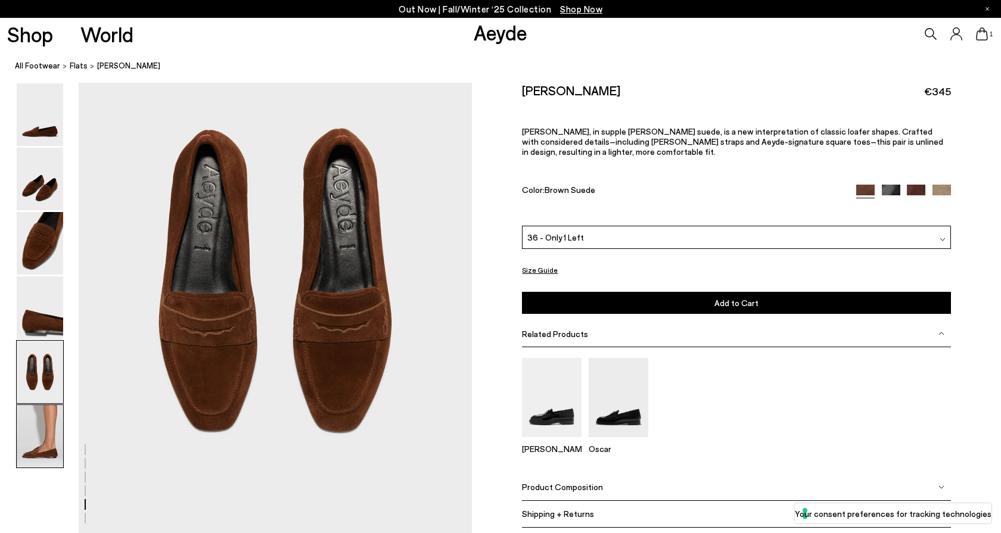
click at [40, 445] on img at bounding box center [40, 436] width 46 height 63
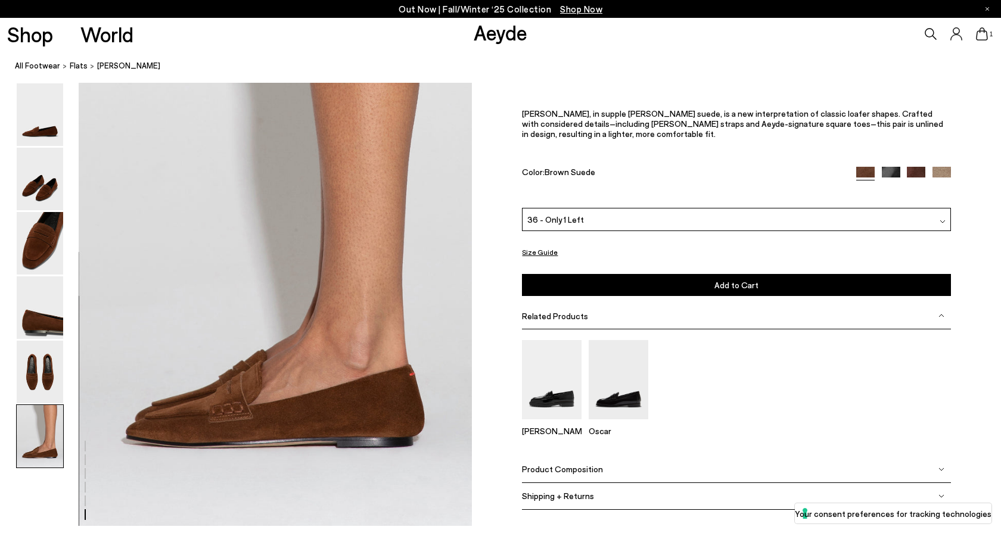
scroll to position [2642, 0]
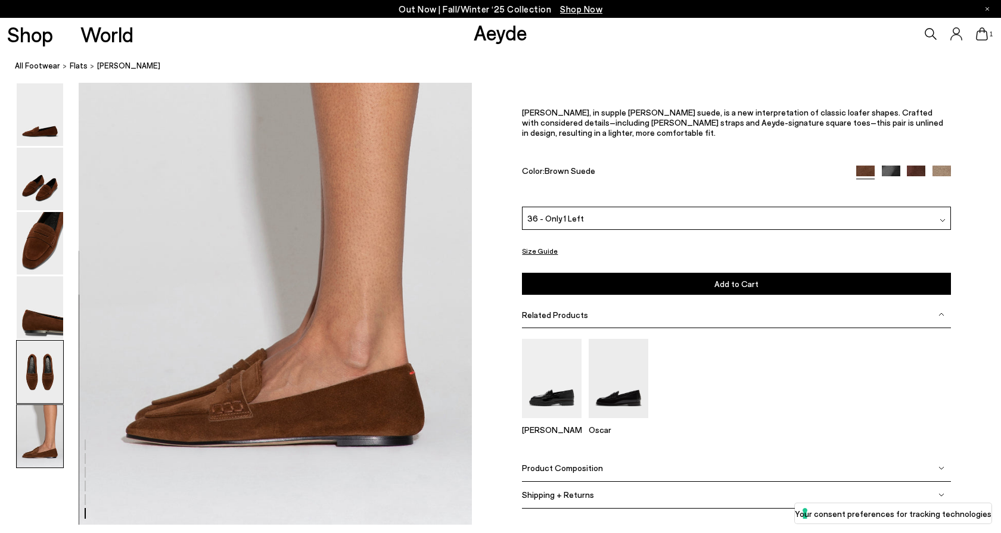
click at [52, 373] on img at bounding box center [40, 372] width 46 height 63
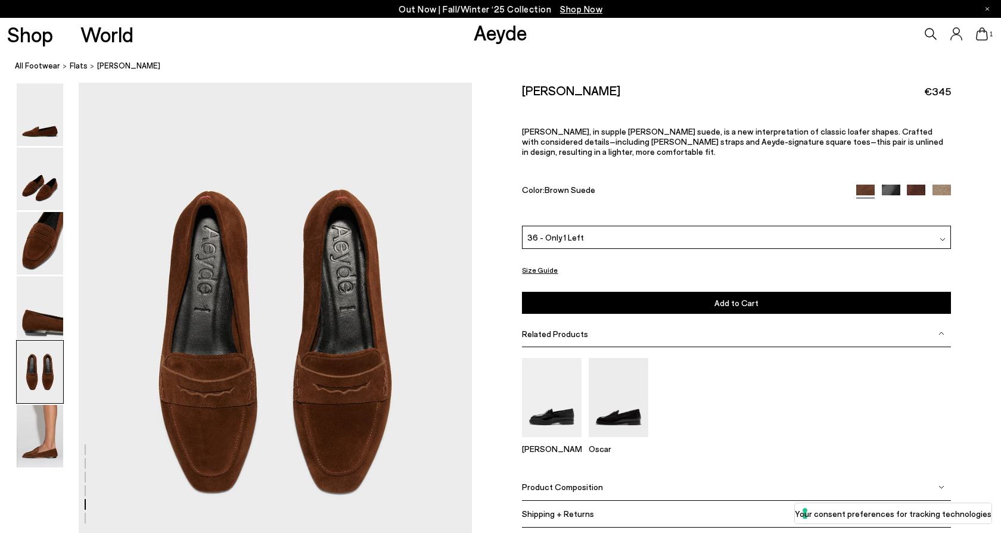
scroll to position [2034, 0]
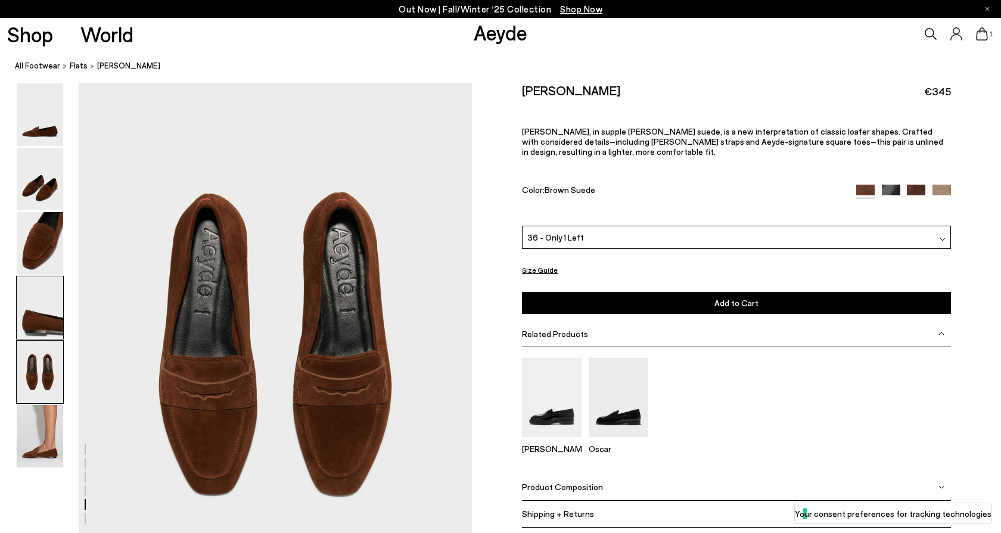
click at [43, 314] on img at bounding box center [40, 308] width 46 height 63
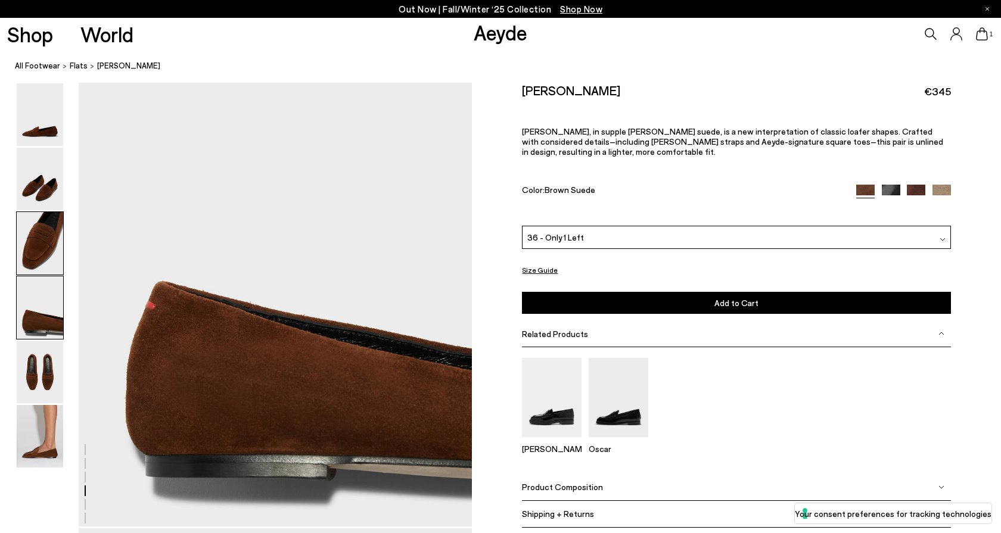
click at [35, 257] on img at bounding box center [40, 243] width 46 height 63
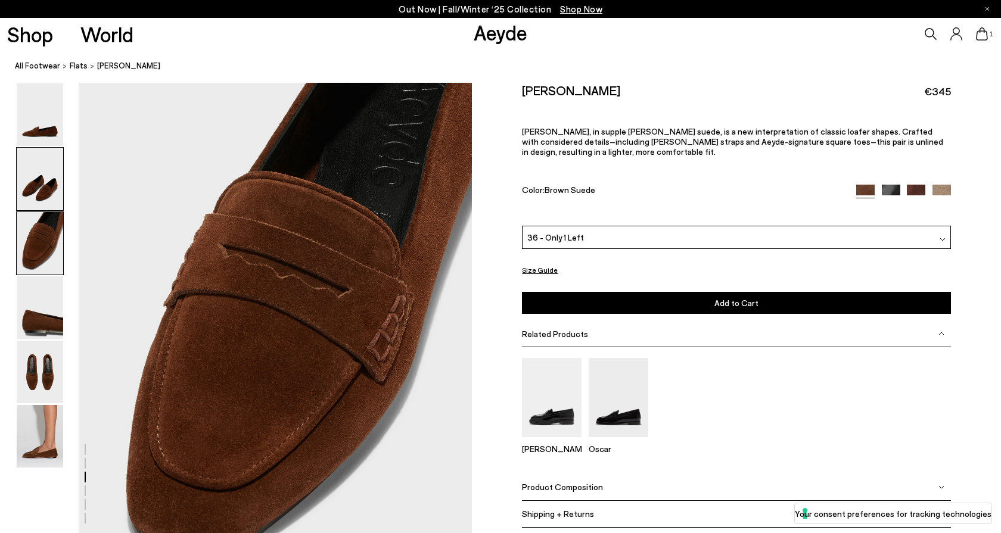
click at [36, 197] on img at bounding box center [40, 179] width 46 height 63
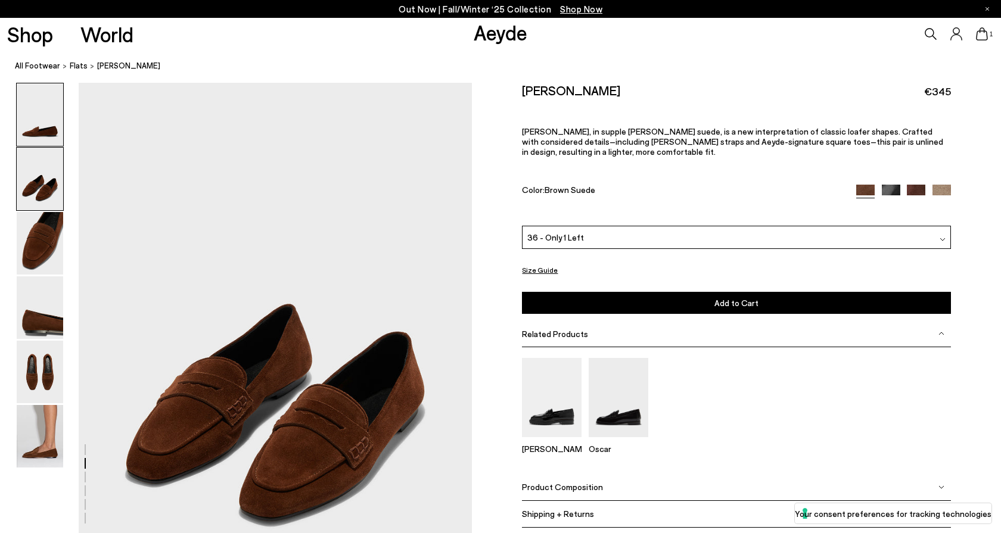
scroll to position [454, 0]
